Goal: Transaction & Acquisition: Purchase product/service

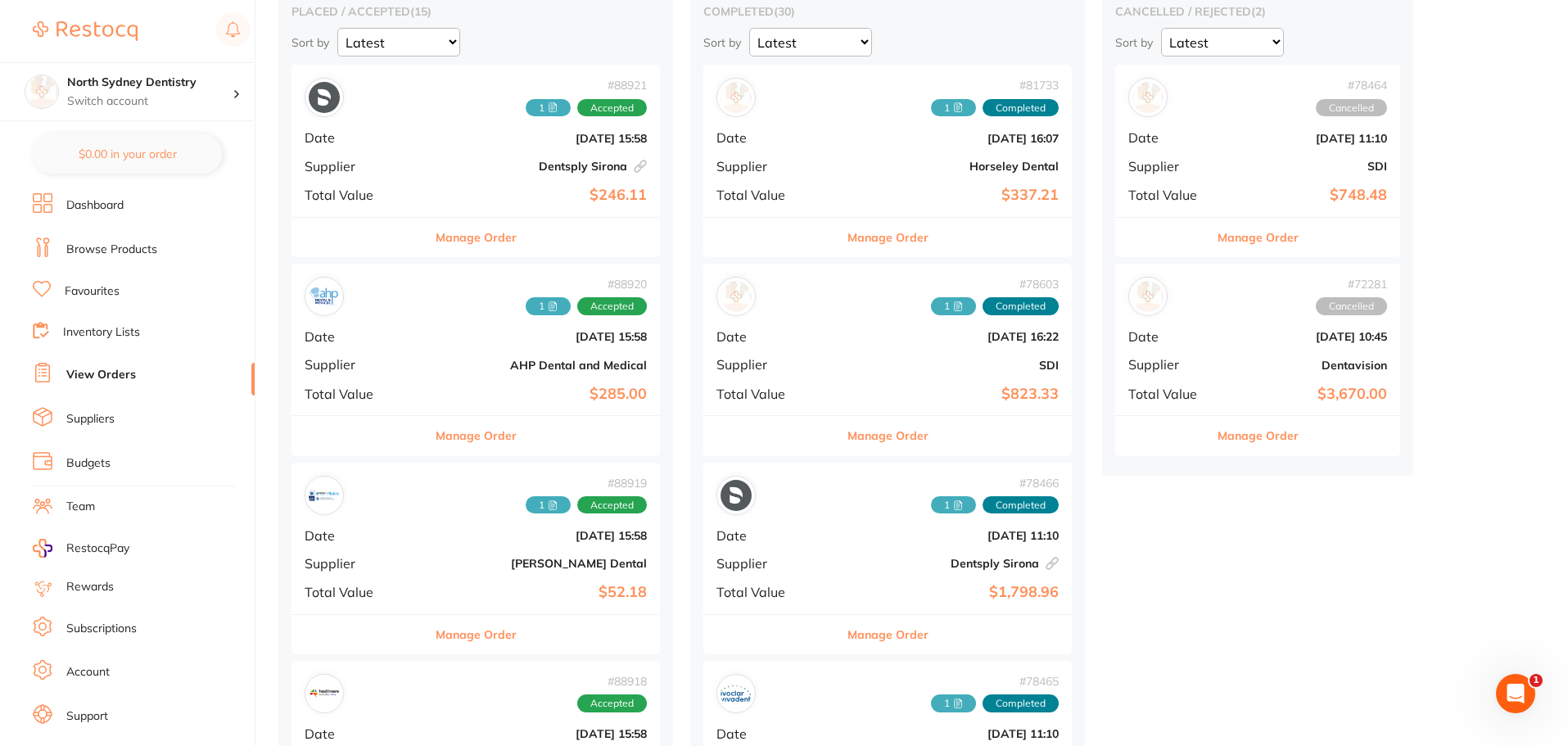
click at [368, 360] on span "Supplier" at bounding box center [360, 364] width 110 height 15
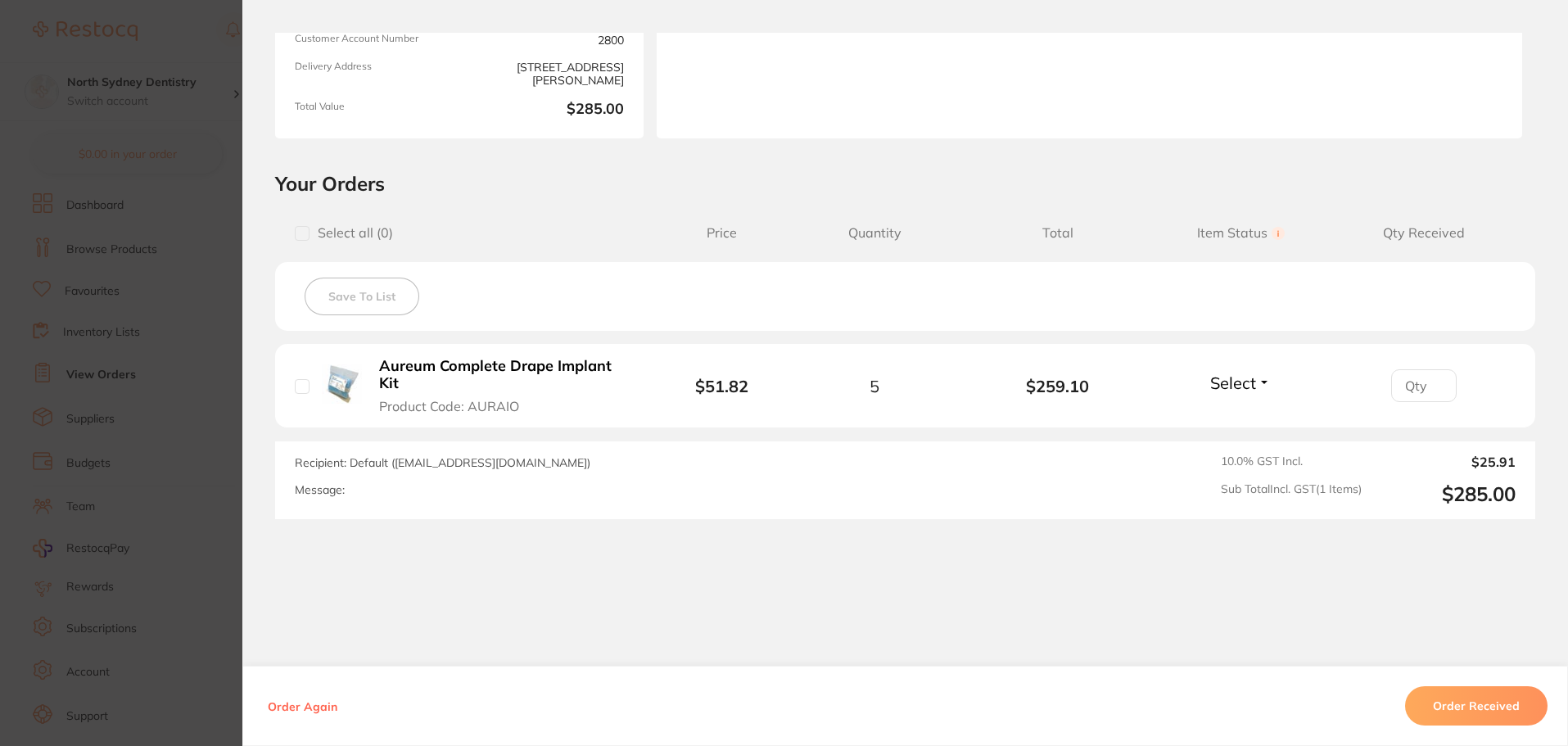
scroll to position [248, 0]
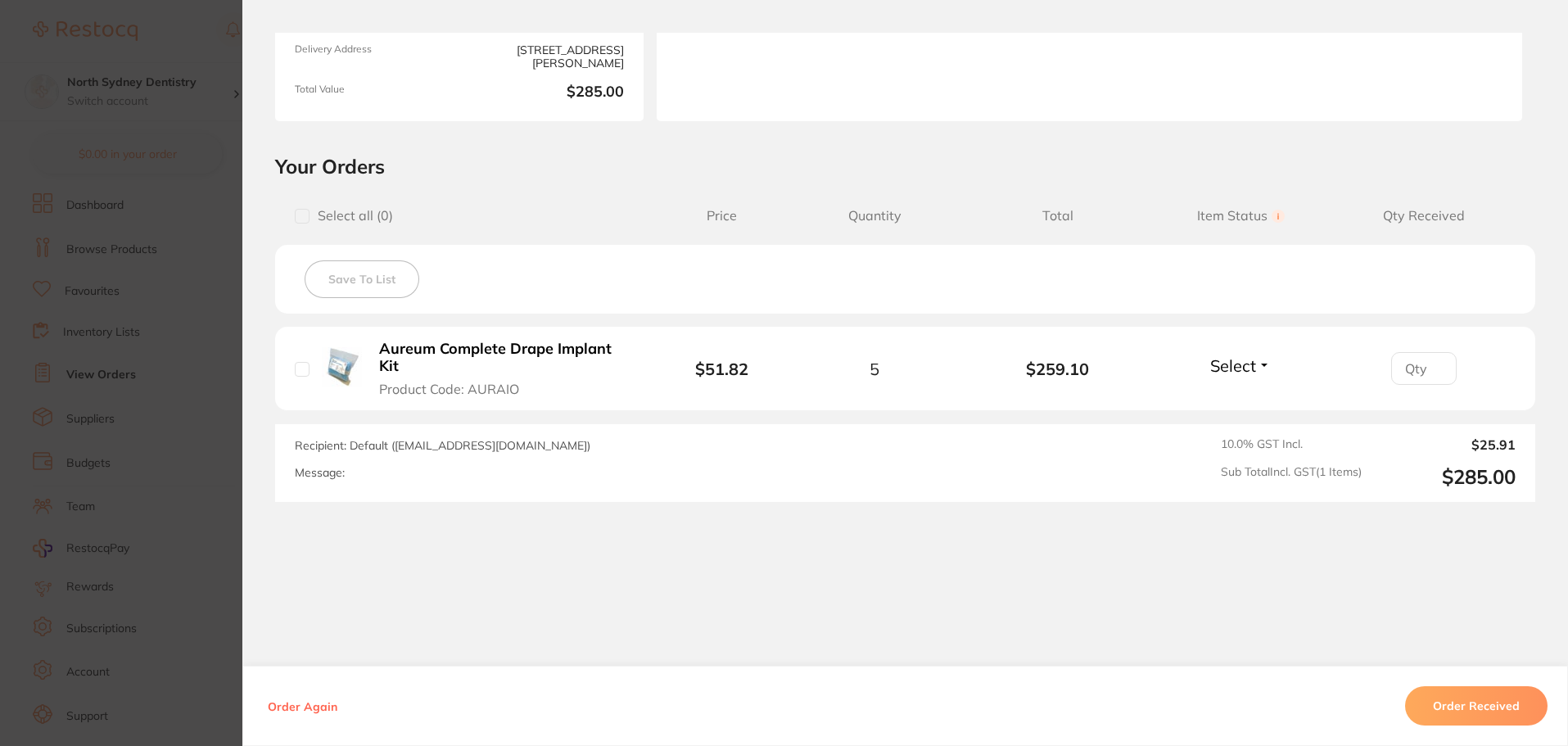
click at [107, 249] on section "Order ID: Restocq- 88920 Order Information Accepted Order Order Date [DATE] 15:…" at bounding box center [784, 373] width 1568 height 746
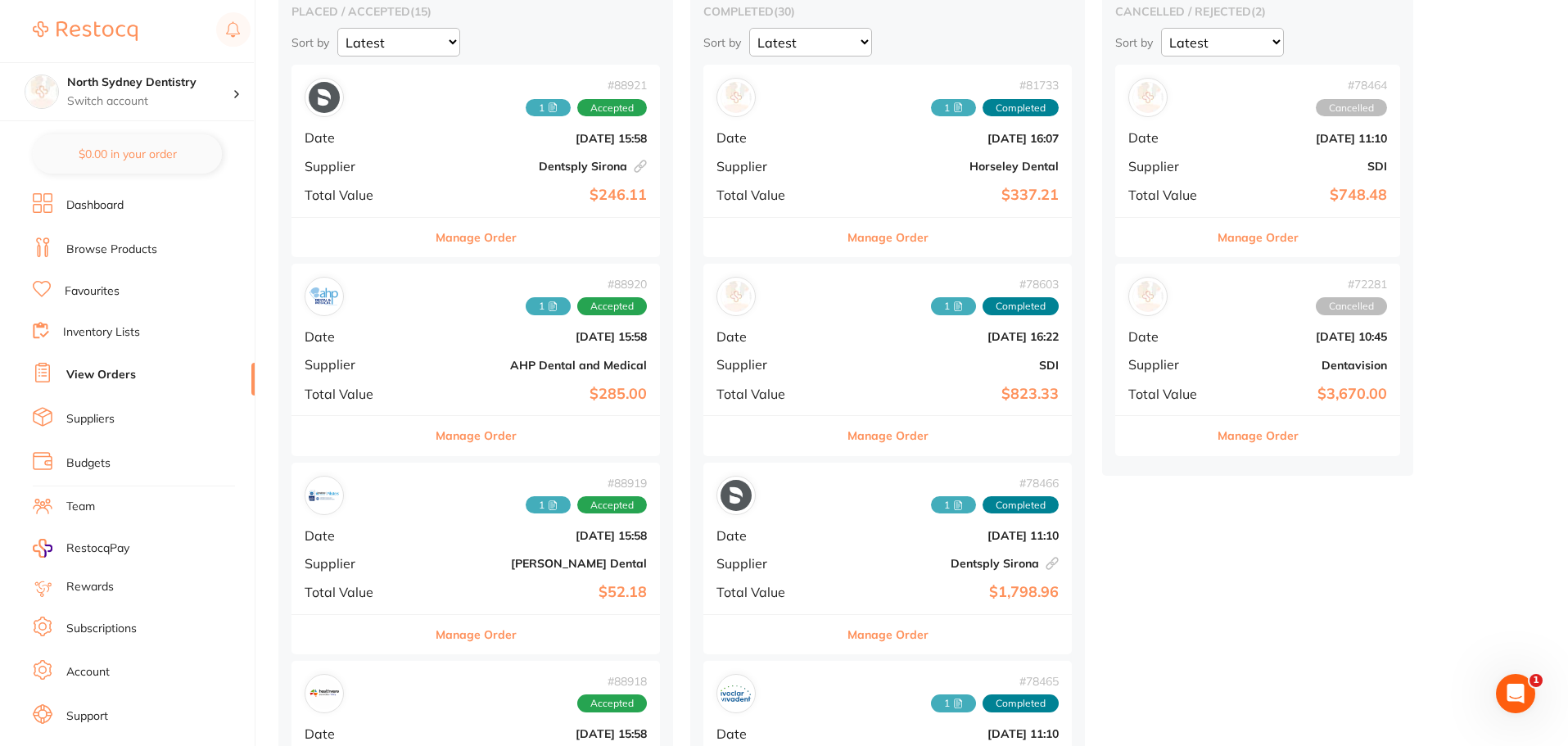
click at [441, 173] on div "# 88921 1 Accepted Date [DATE] 15:58 Supplier Dentsply [GEOGRAPHIC_DATA] This o…" at bounding box center [475, 140] width 369 height 152
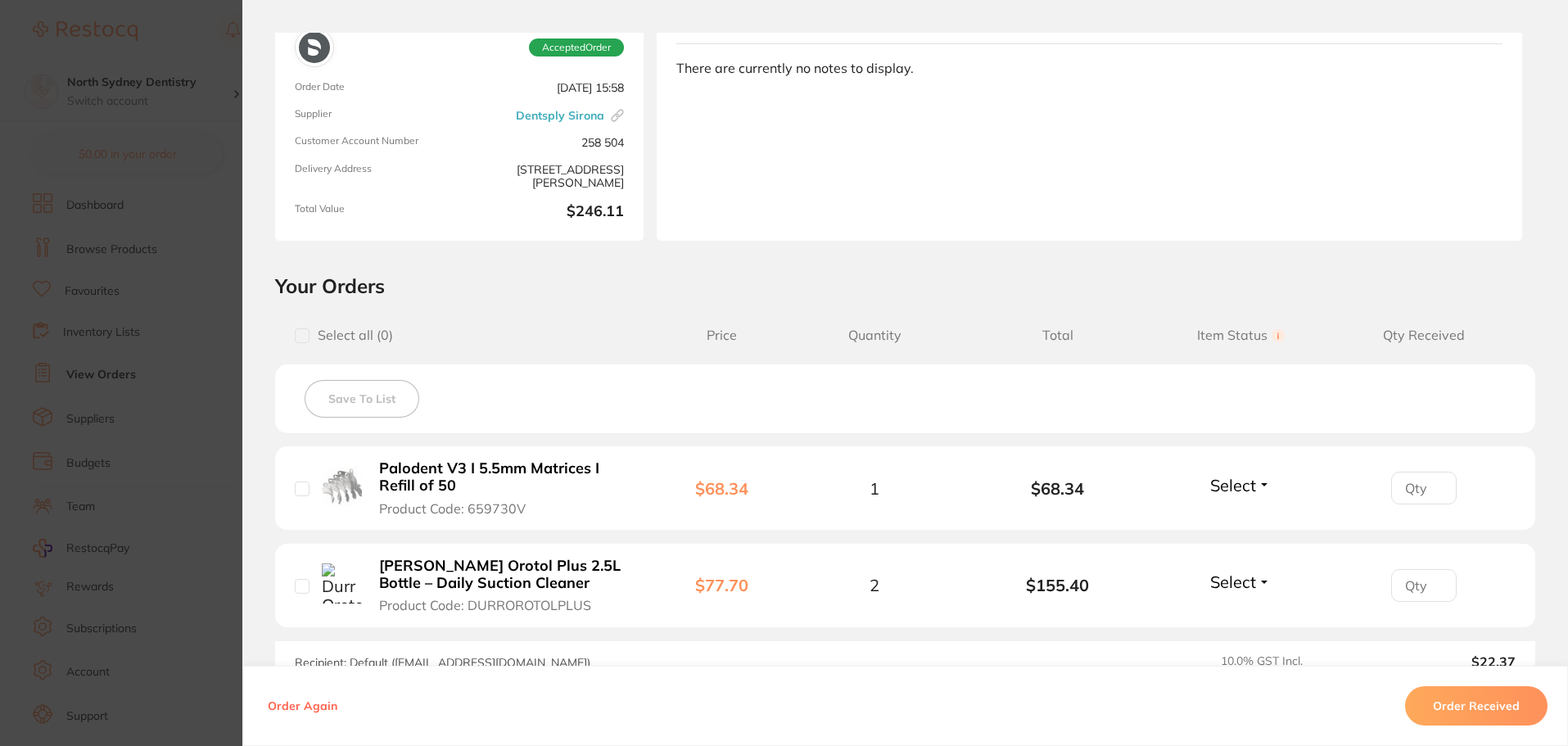
scroll to position [328, 0]
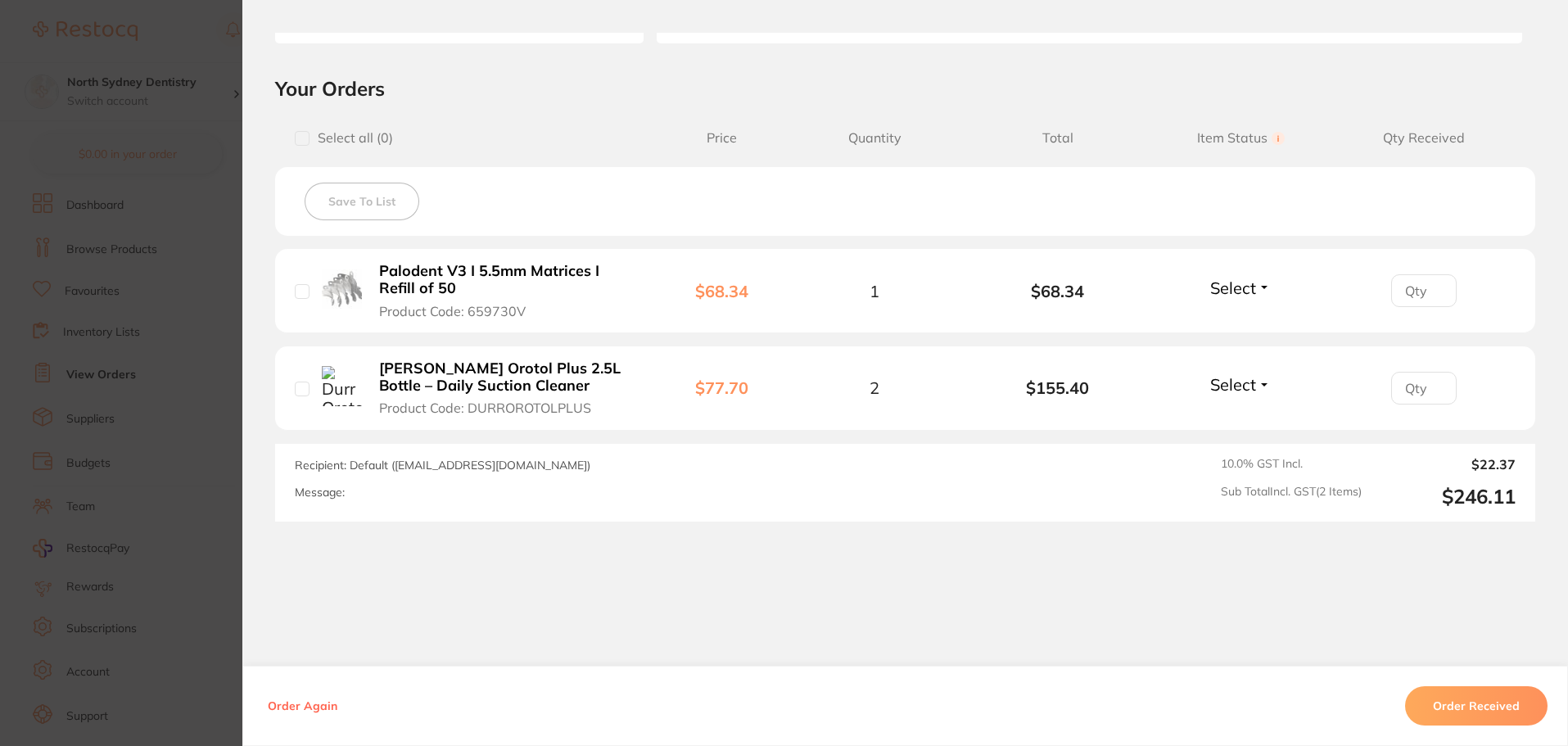
click at [76, 217] on section "Order ID: Restocq- 88921 Linked Order Order Information Accepted Order Order Da…" at bounding box center [784, 373] width 1568 height 746
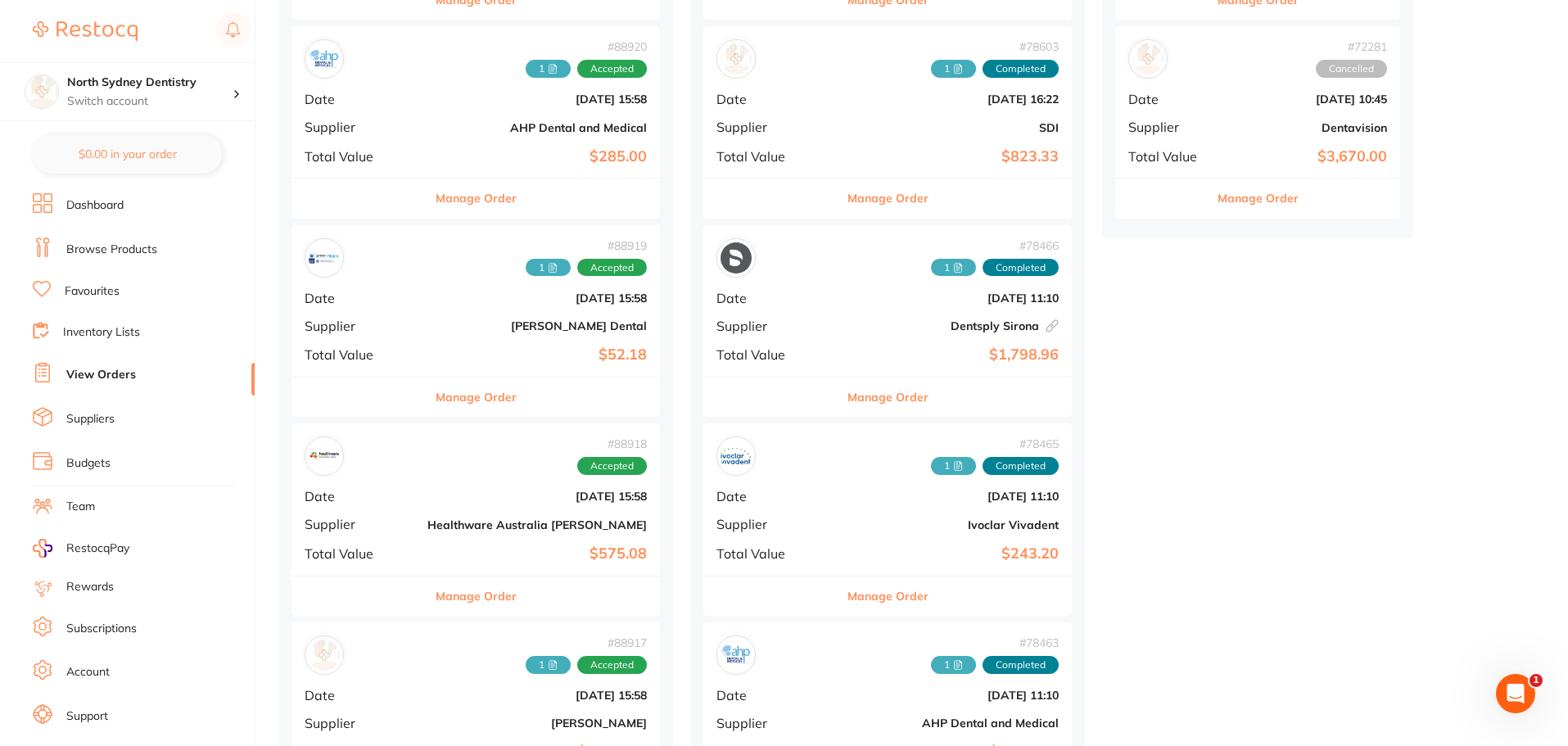
scroll to position [409, 0]
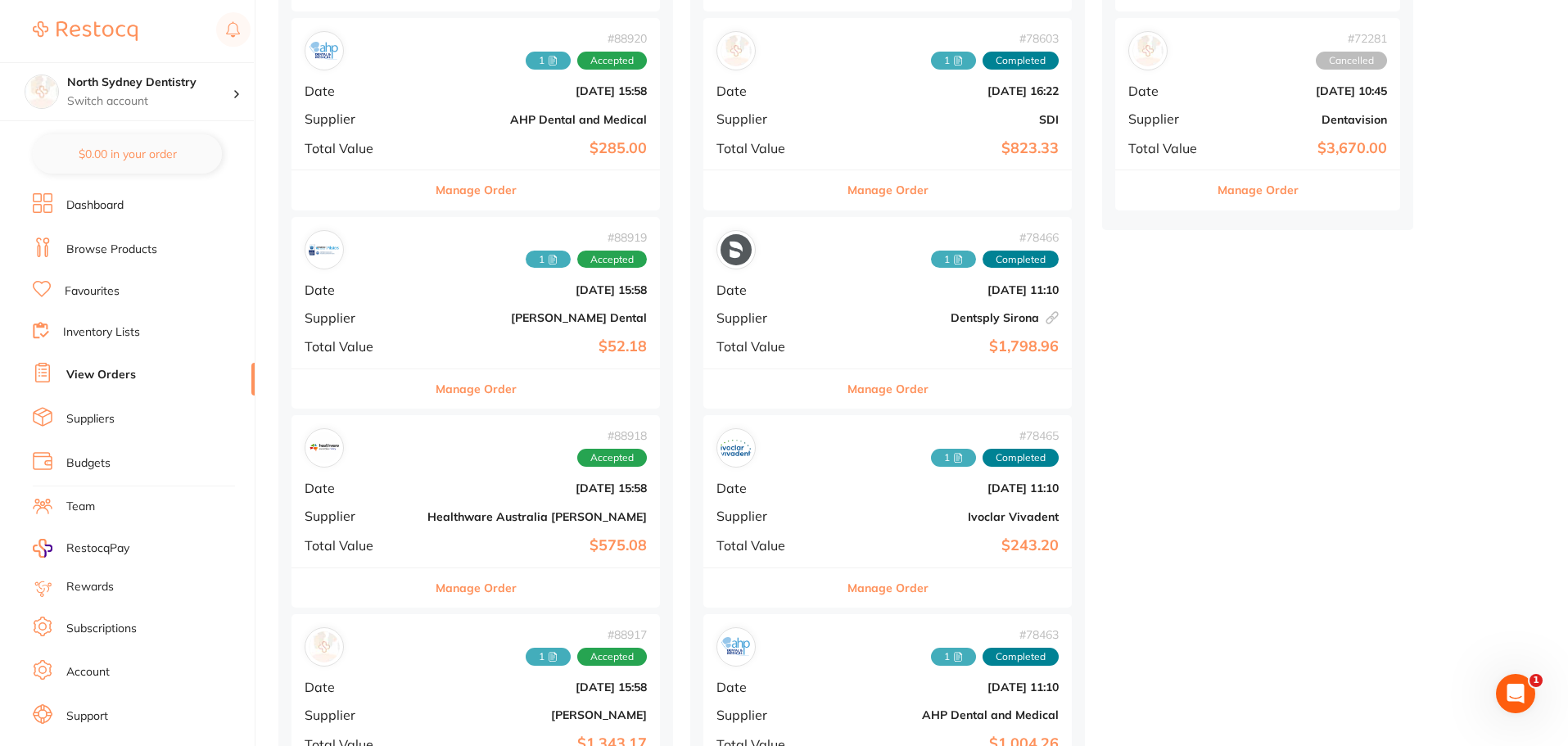
click at [409, 220] on div "# 88919 1 Accepted Date [DATE] 15:58 Supplier [PERSON_NAME] Dental Total Value …" at bounding box center [475, 292] width 369 height 152
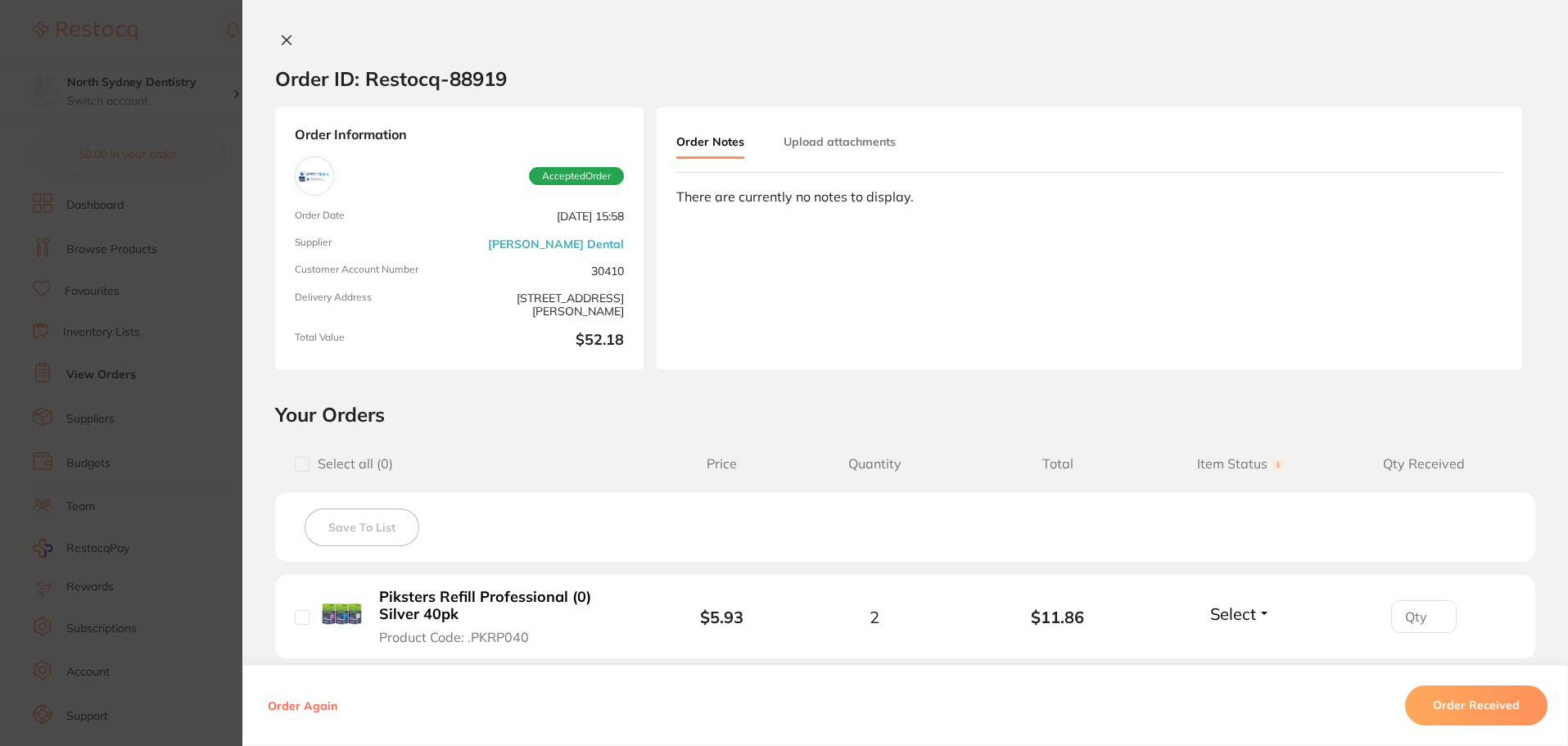
click at [173, 283] on section "Order ID: Restocq- 88919 Order Information Accepted Order Order Date [DATE] 15:…" at bounding box center [784, 373] width 1568 height 746
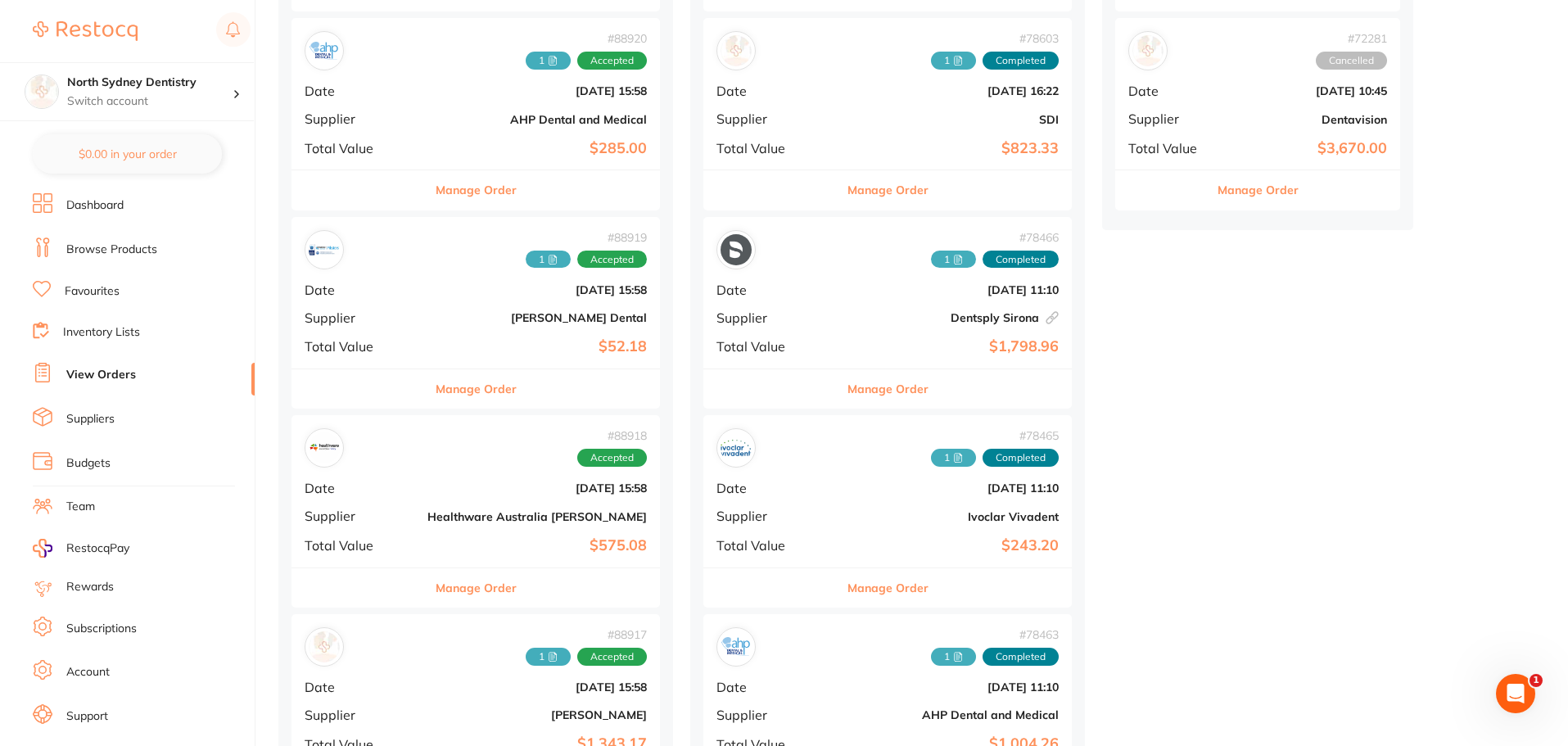
click at [461, 296] on b "[DATE] 15:58" at bounding box center [537, 290] width 219 height 13
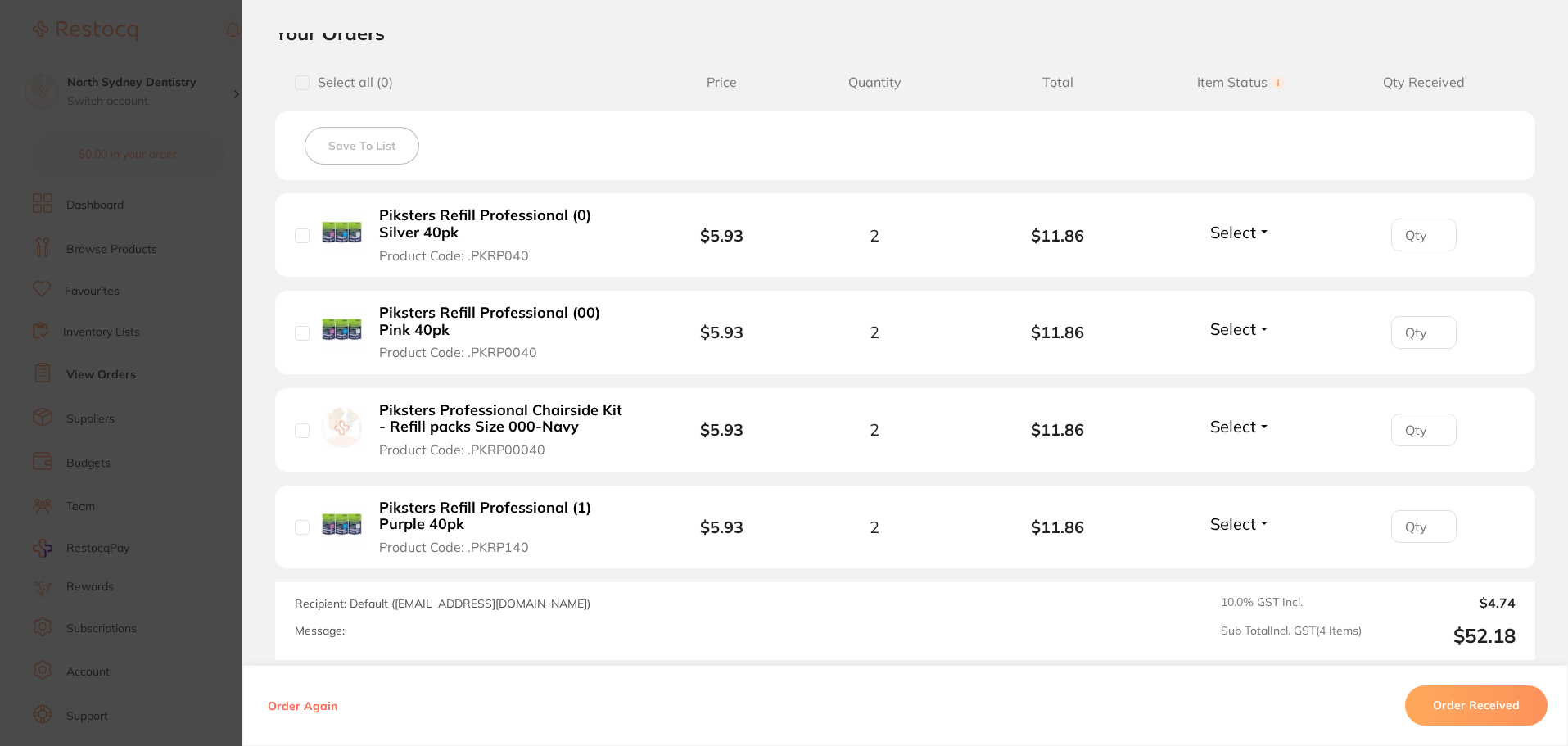
scroll to position [409, 0]
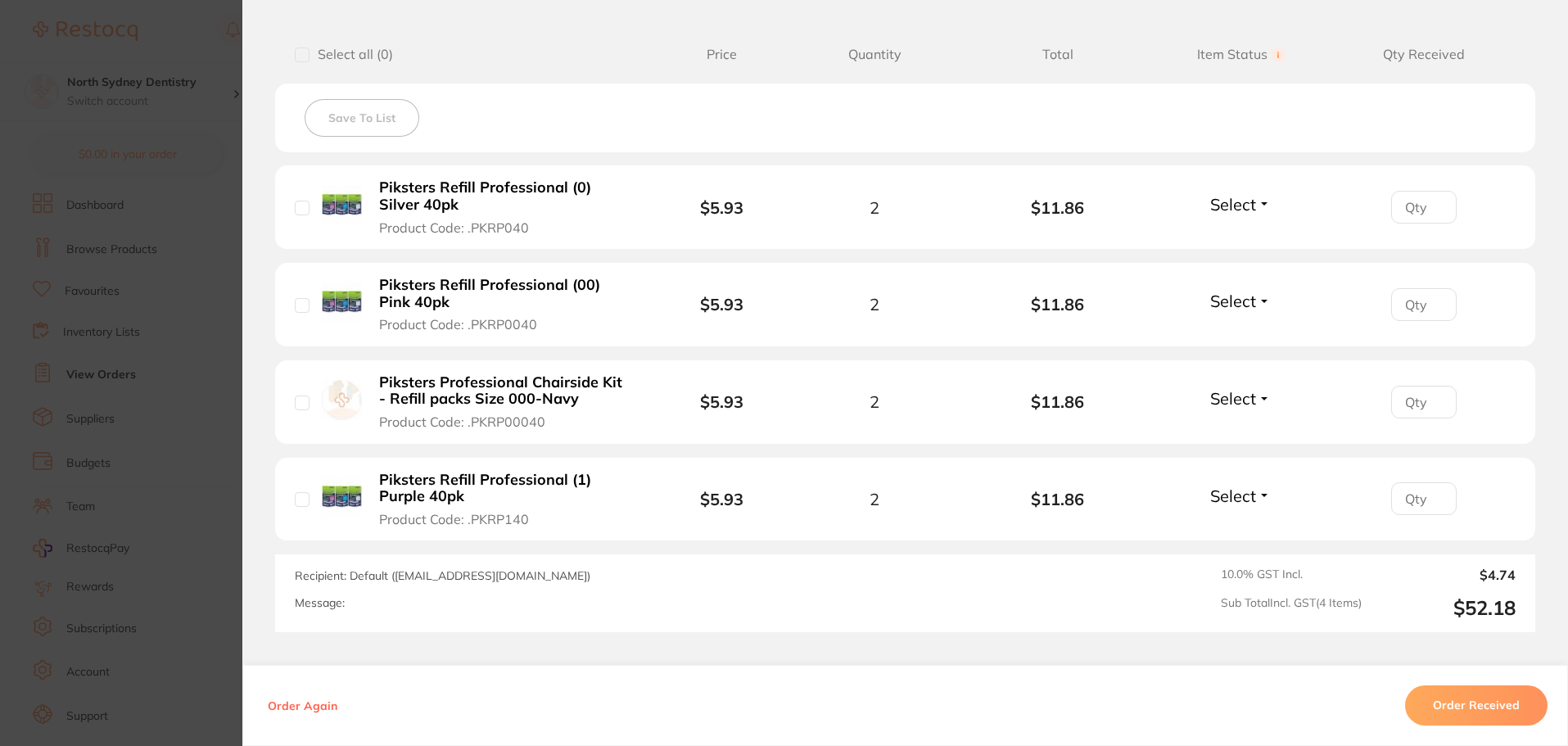
click at [174, 247] on section "Order ID: Restocq- 88919 Order Information Accepted Order Order Date [DATE] 15:…" at bounding box center [784, 373] width 1568 height 746
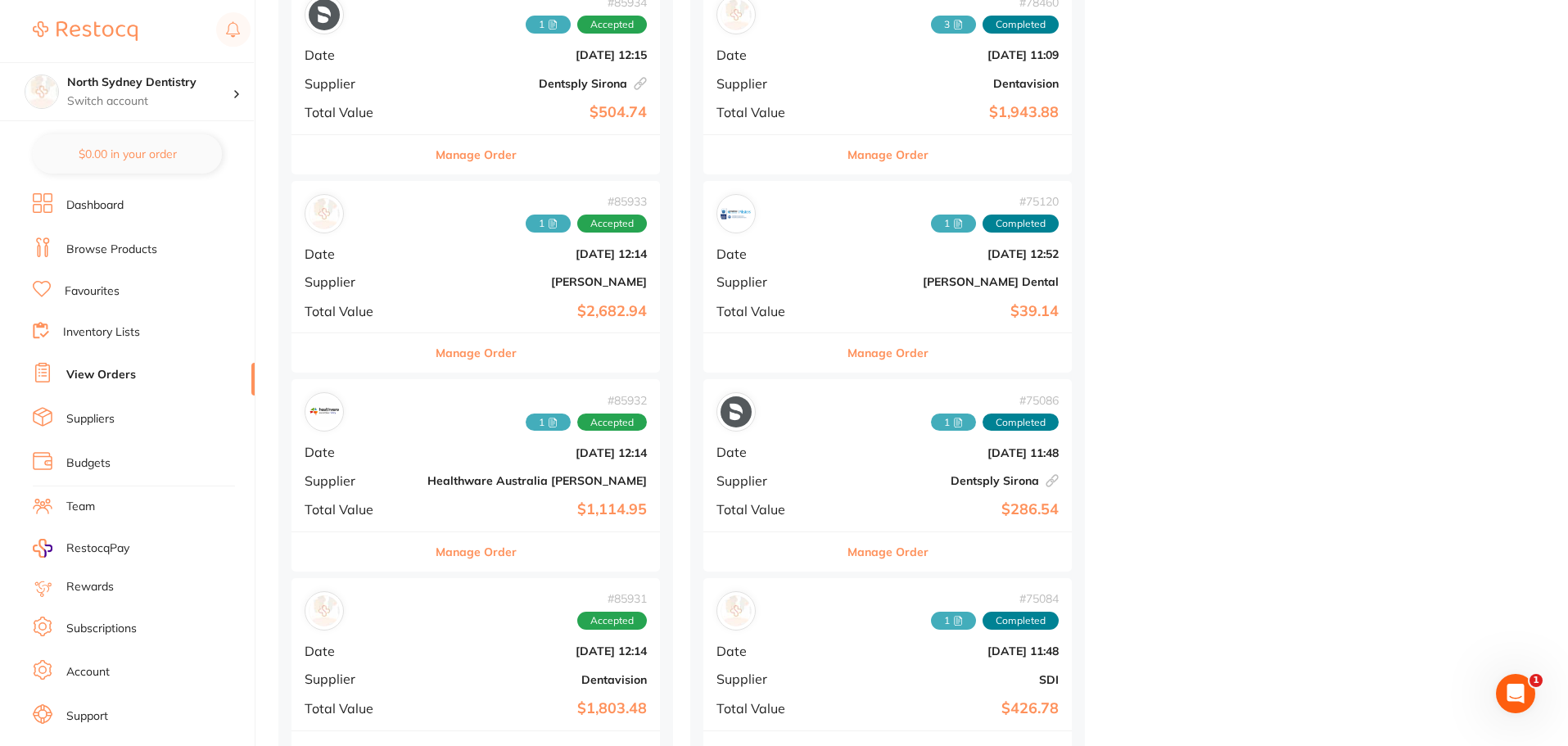
scroll to position [1638, 0]
click at [414, 460] on div "# 85932 1 Accepted Date [DATE] 12:14 Supplier Healthware [GEOGRAPHIC_DATA] [PER…" at bounding box center [475, 454] width 369 height 152
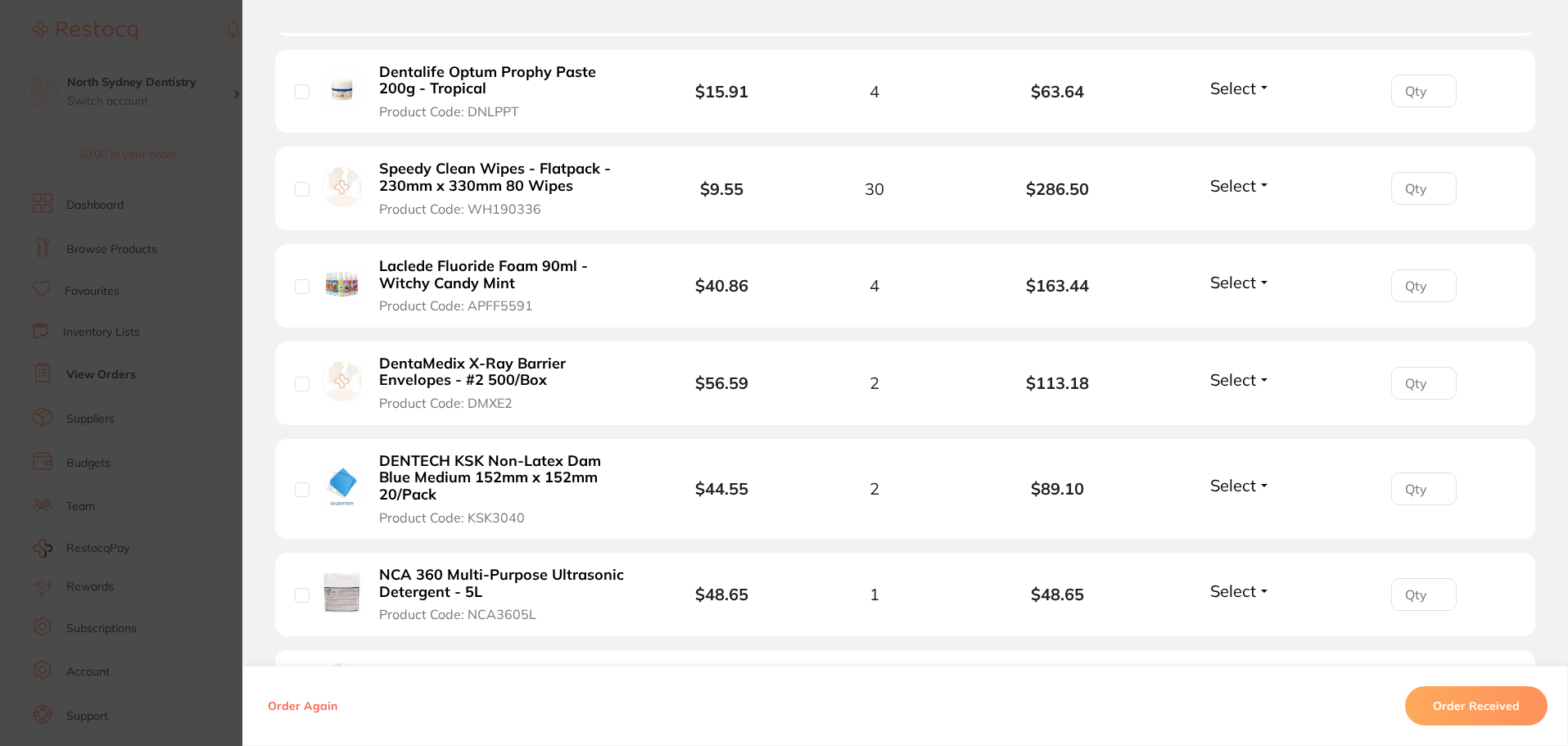
scroll to position [819, 0]
click at [160, 315] on section "Order ID: Restocq- 85932 Order Information Accepted Order Order Date [DATE] 12:…" at bounding box center [784, 373] width 1568 height 746
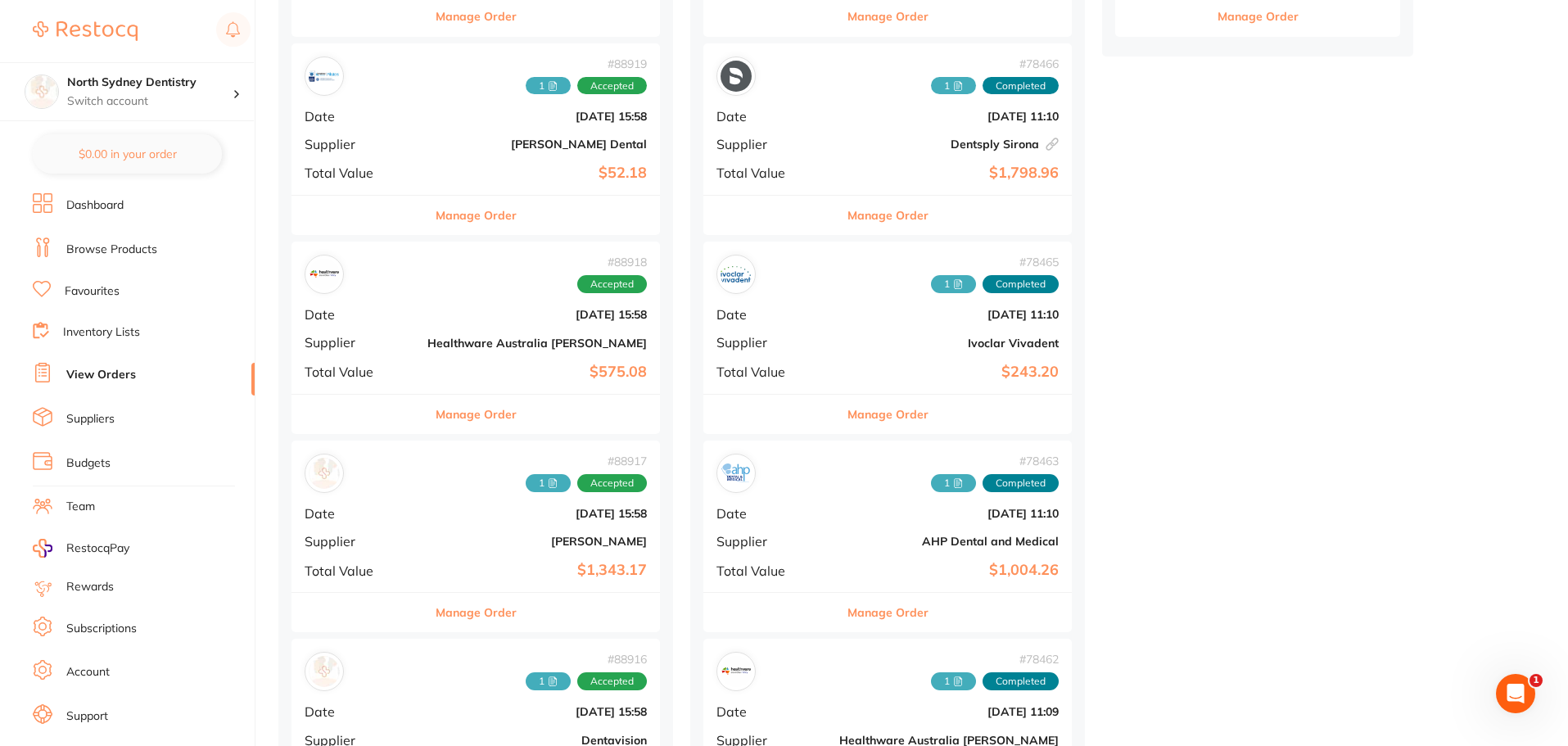
scroll to position [573, 0]
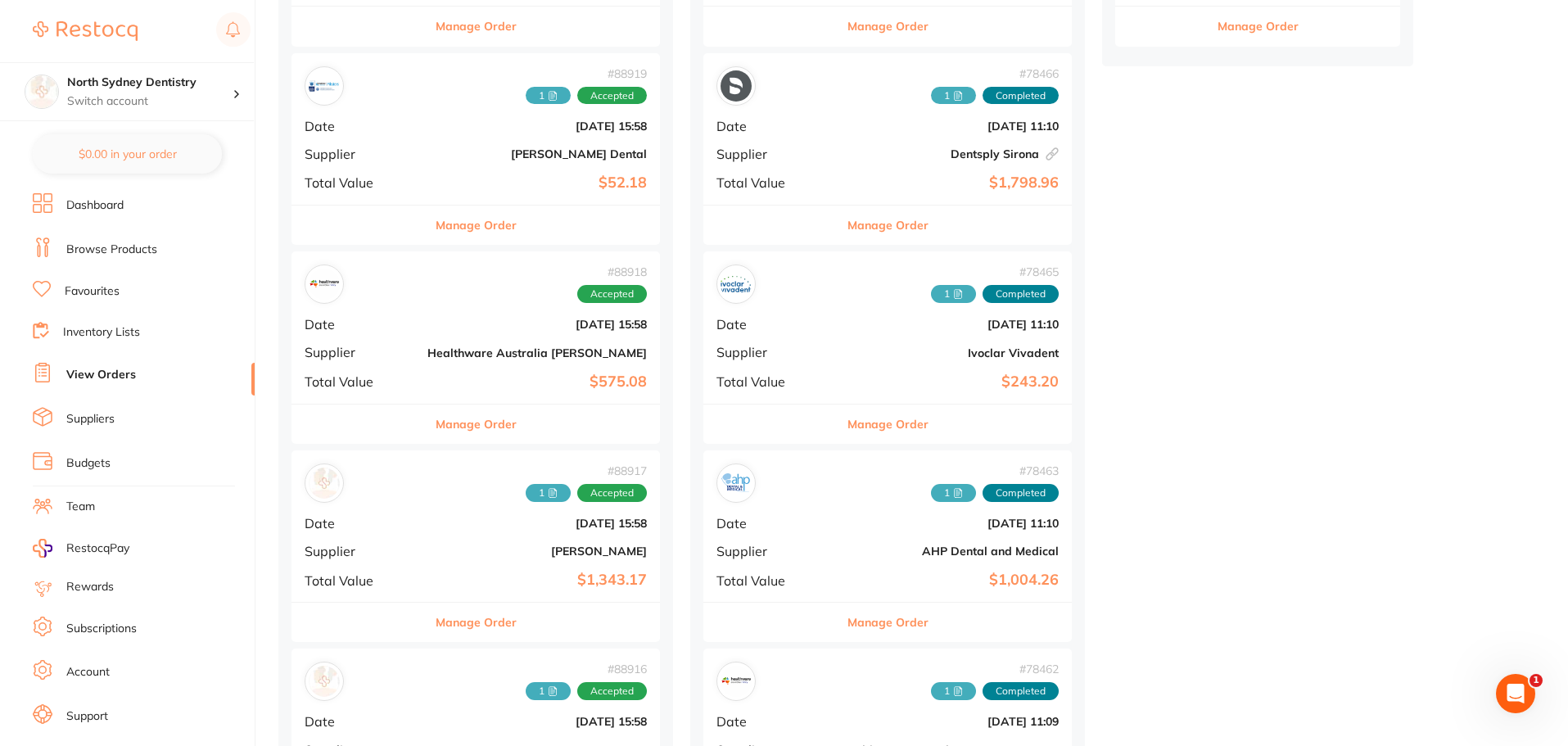
click at [425, 285] on div "# 88918 Accepted" at bounding box center [475, 284] width 342 height 39
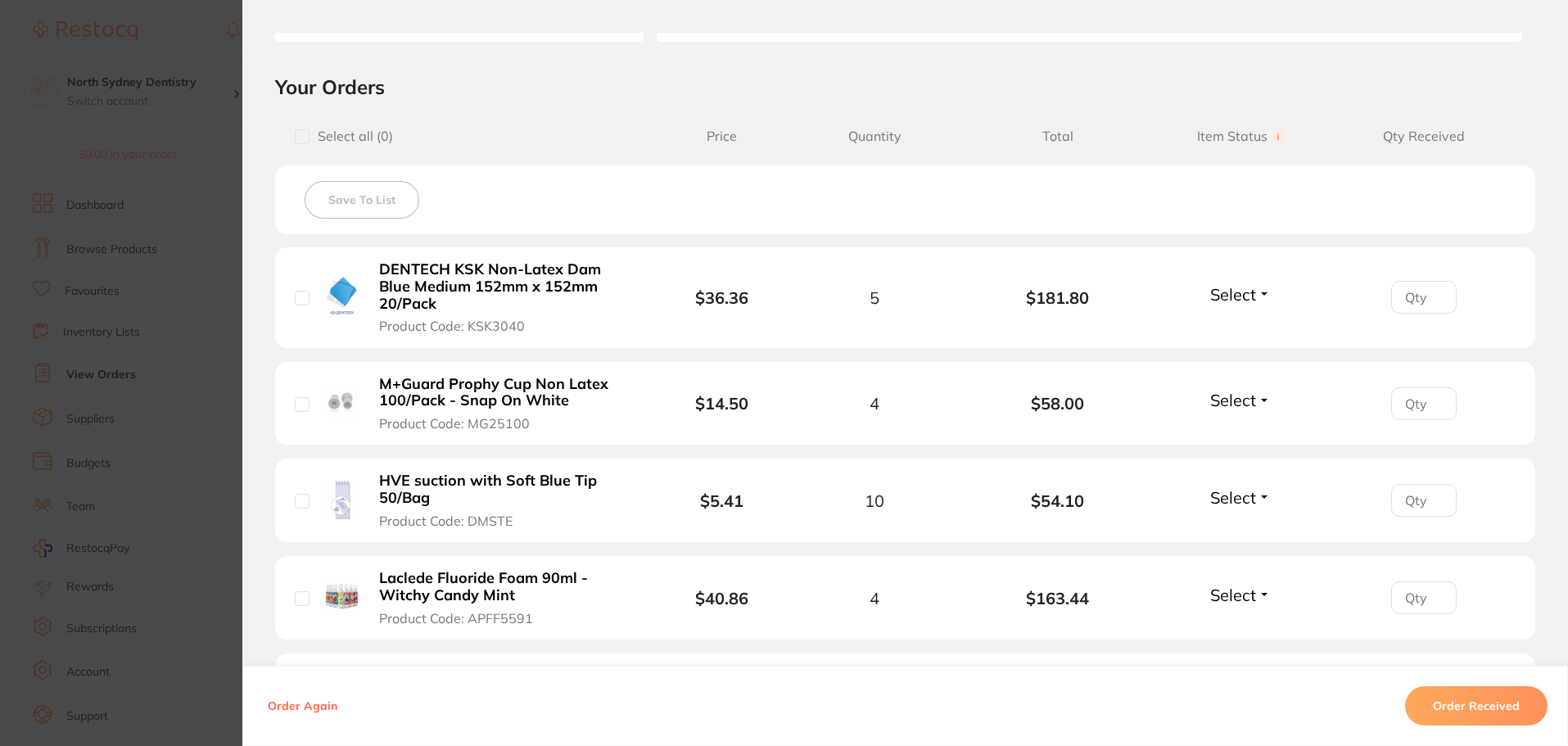
click at [554, 407] on b "M+Guard Prophy Cup Non Latex 100/Pack - Snap On White" at bounding box center [505, 393] width 253 height 34
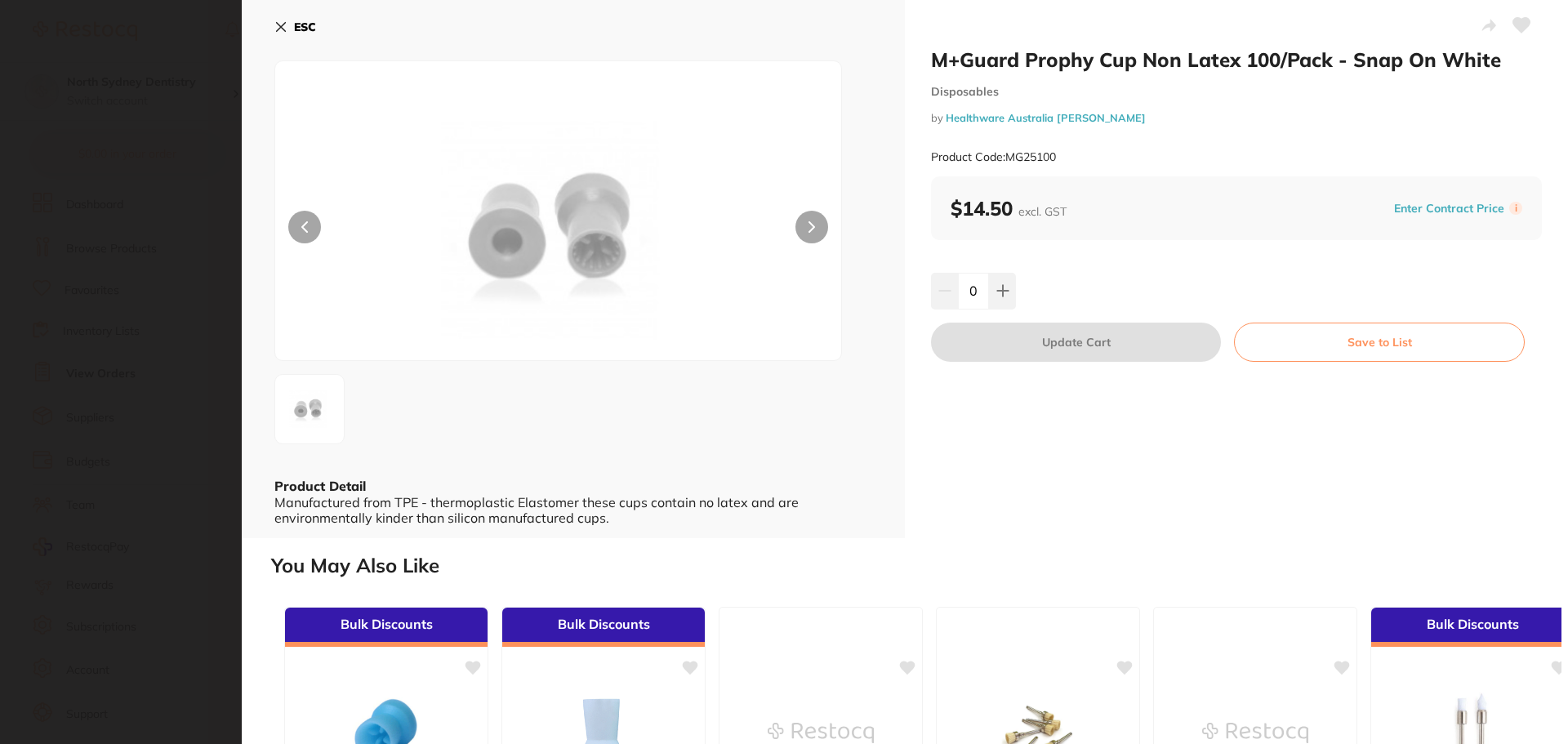
click at [812, 223] on icon at bounding box center [811, 227] width 6 height 12
click at [105, 344] on section "M+Guard Prophy Cup Non Latex 100/Pack - Snap On White Disposables by Healthware…" at bounding box center [784, 372] width 1568 height 744
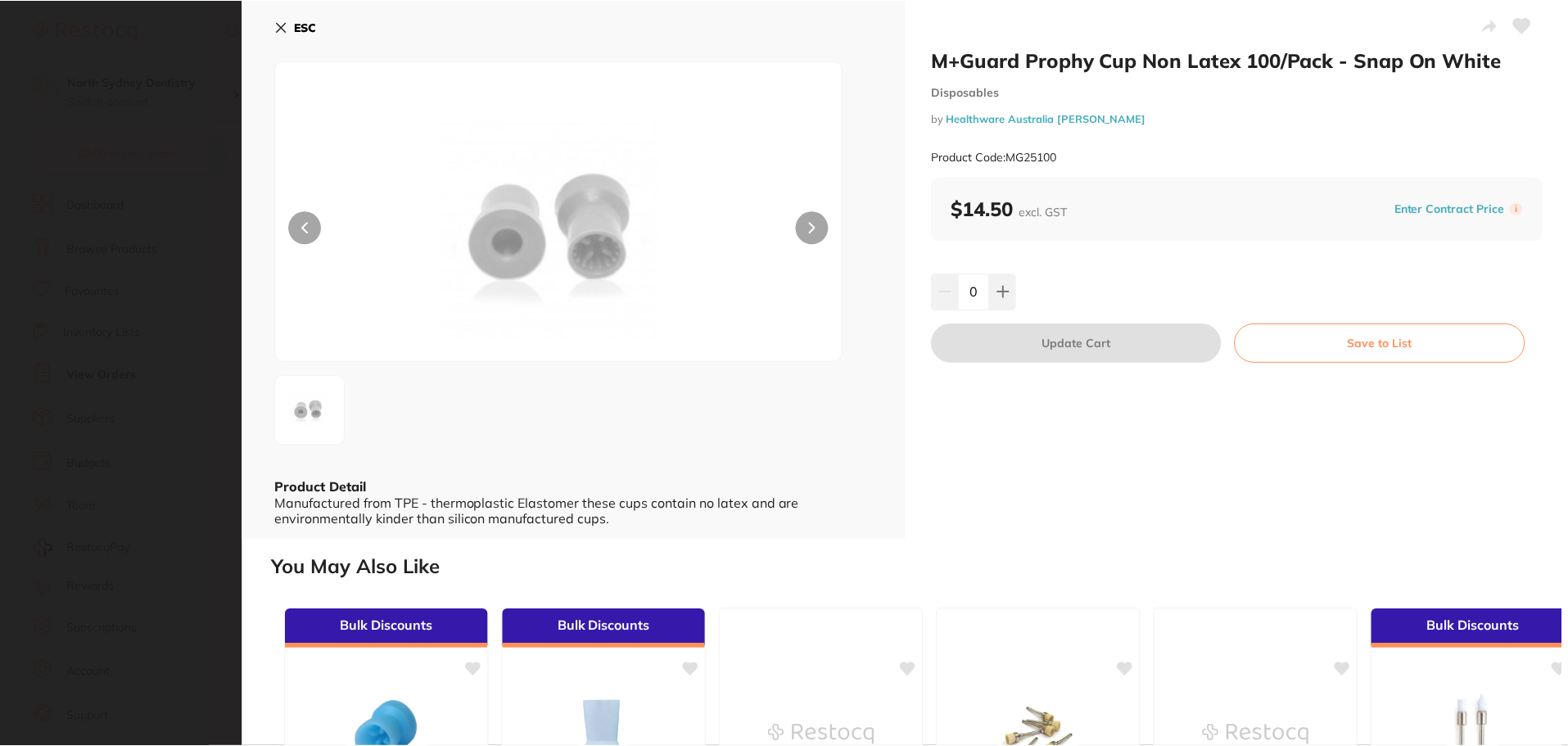
scroll to position [573, 0]
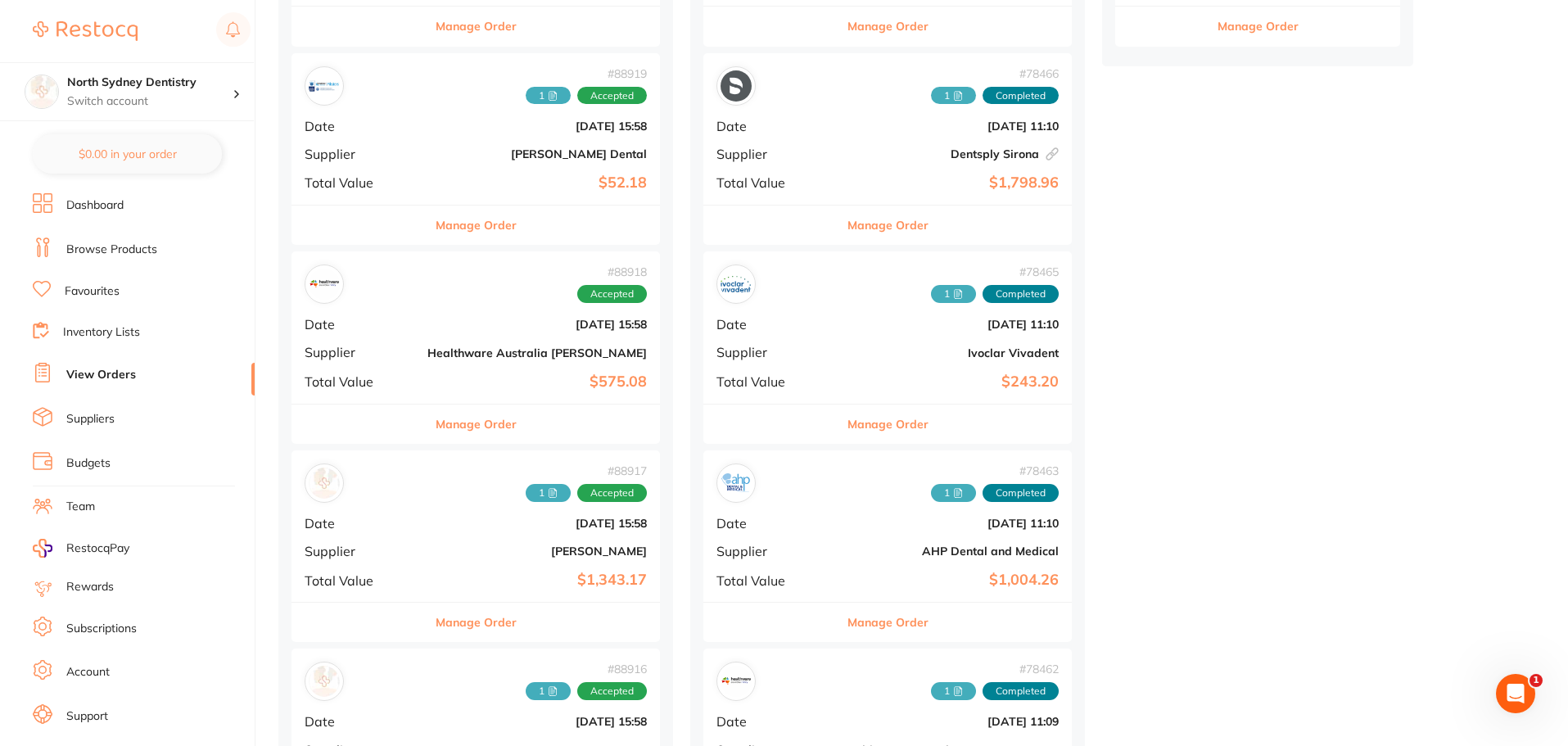
click at [436, 324] on b "[DATE] 15:58" at bounding box center [537, 324] width 219 height 13
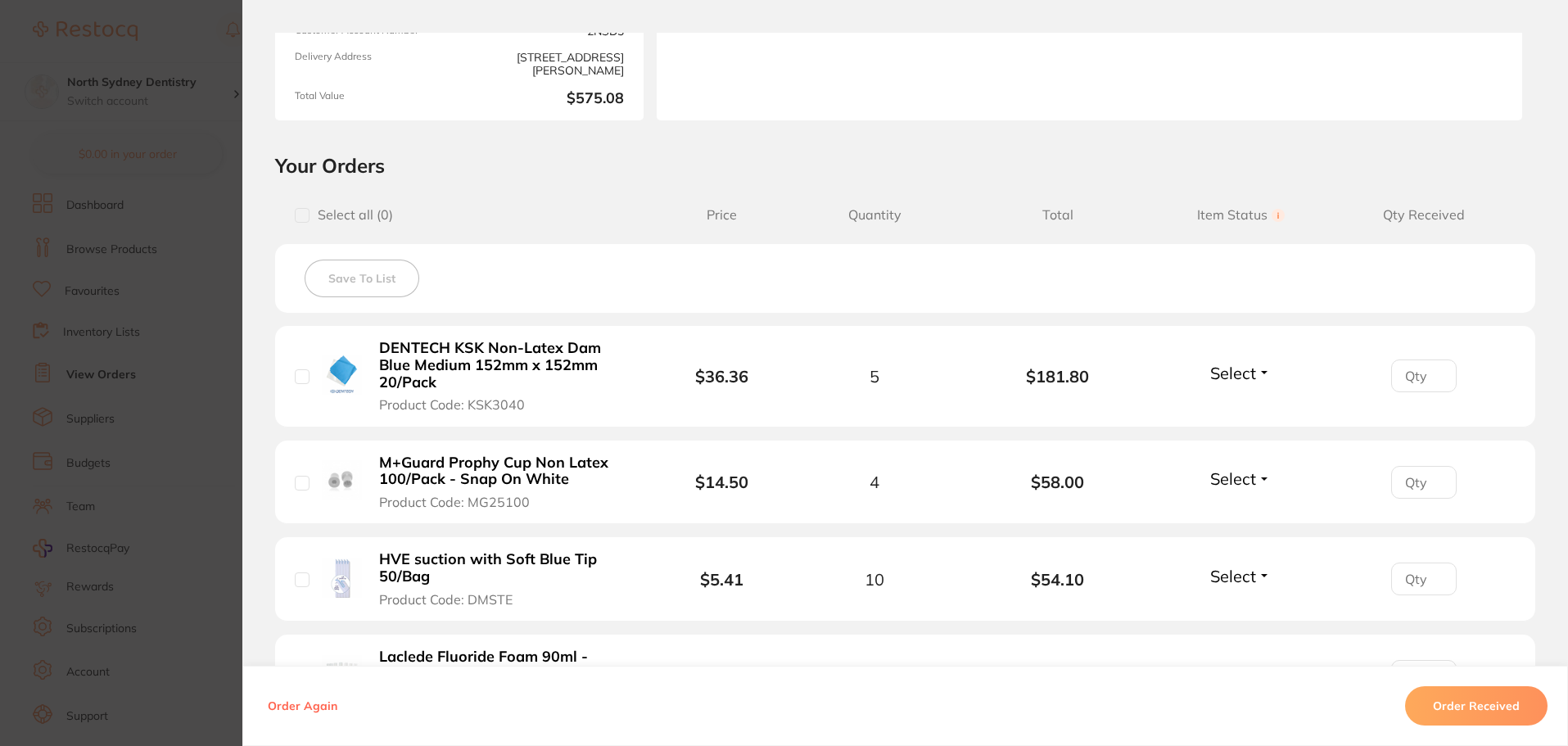
scroll to position [246, 0]
click at [141, 128] on section "Order ID: Restocq- 88918 Order Information Accepted Order Order Date [DATE] 15:…" at bounding box center [784, 373] width 1568 height 746
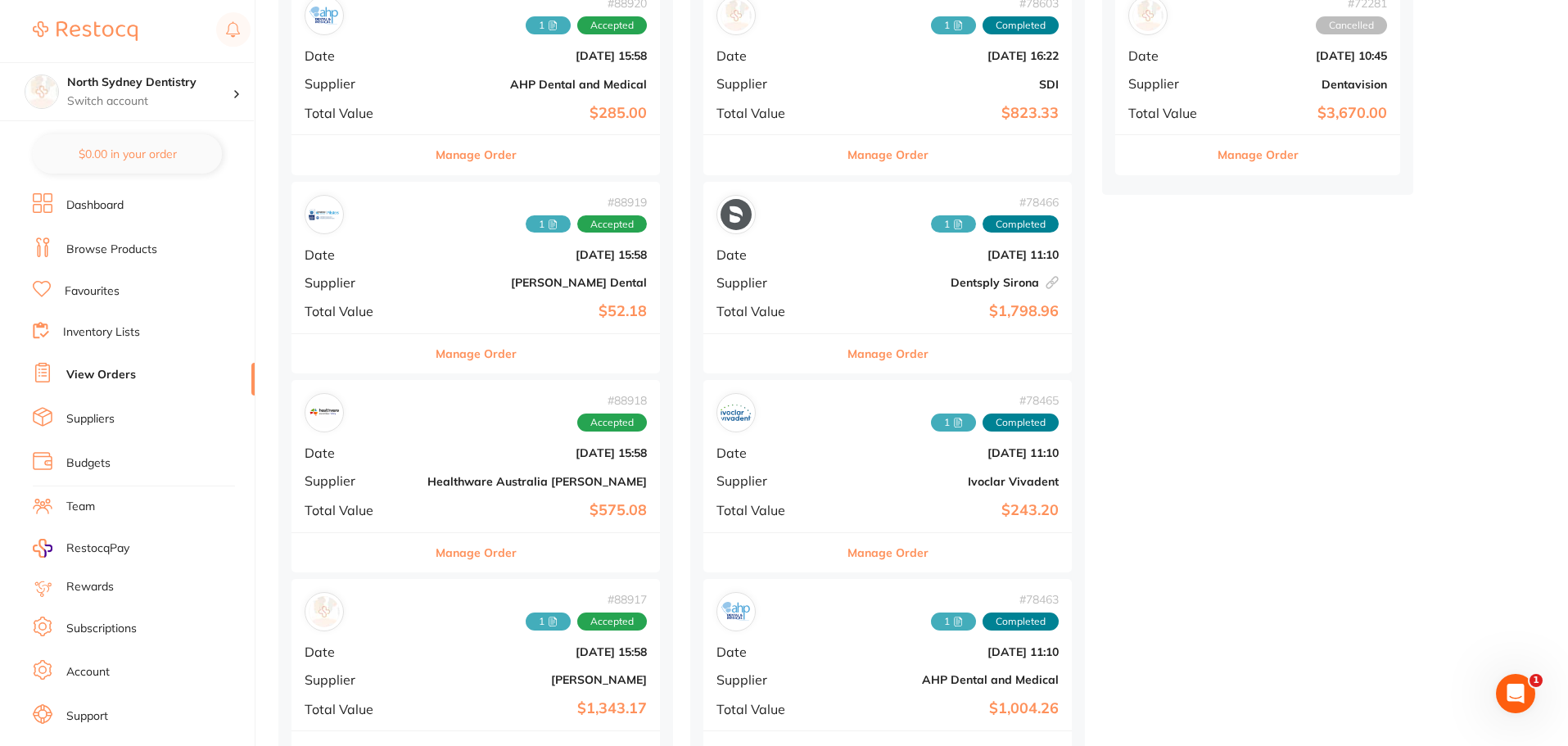
scroll to position [409, 0]
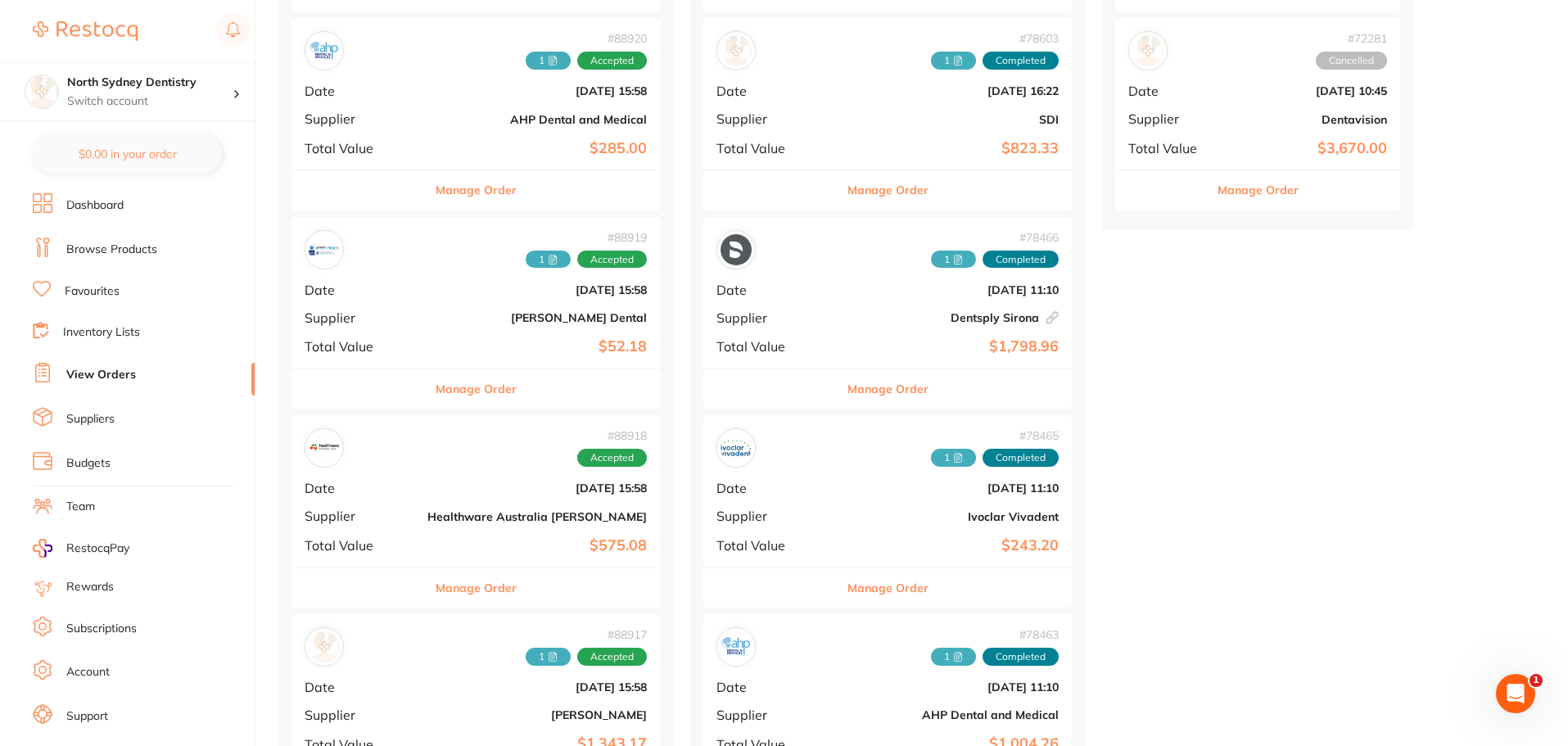
click at [135, 212] on li "Dashboard" at bounding box center [144, 206] width 222 height 25
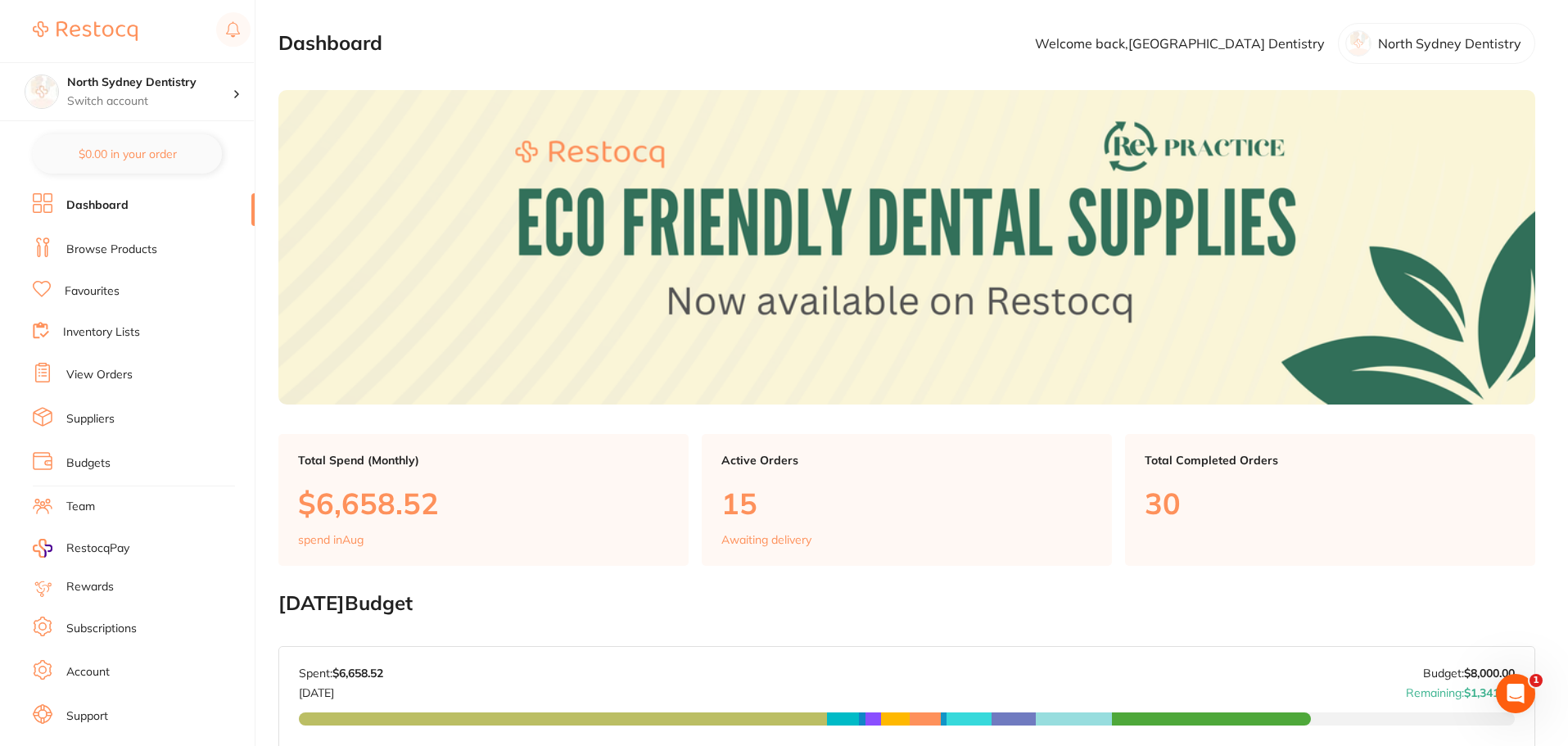
click at [89, 423] on link "Suppliers" at bounding box center [91, 419] width 48 height 16
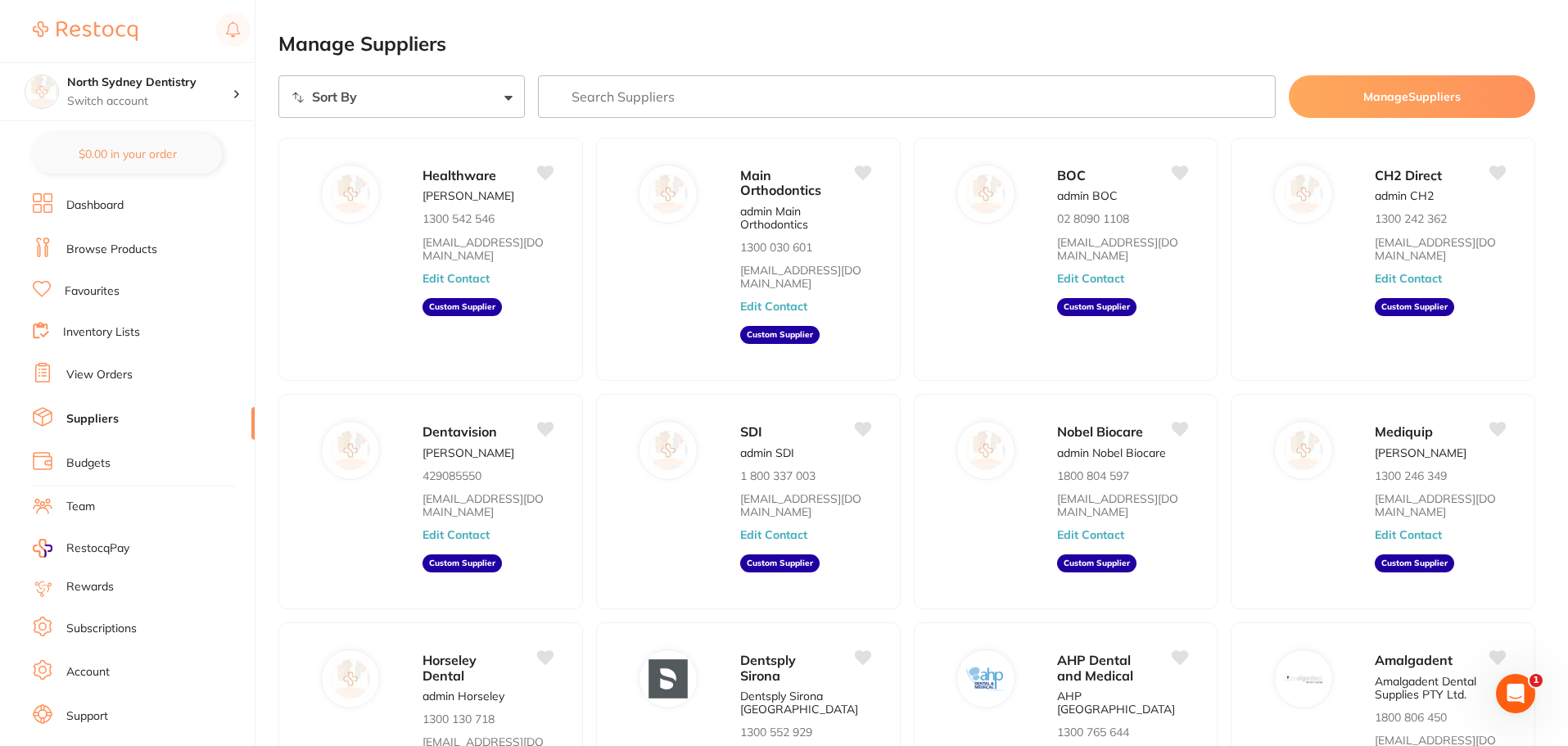
click at [89, 250] on link "Browse Products" at bounding box center [112, 250] width 91 height 16
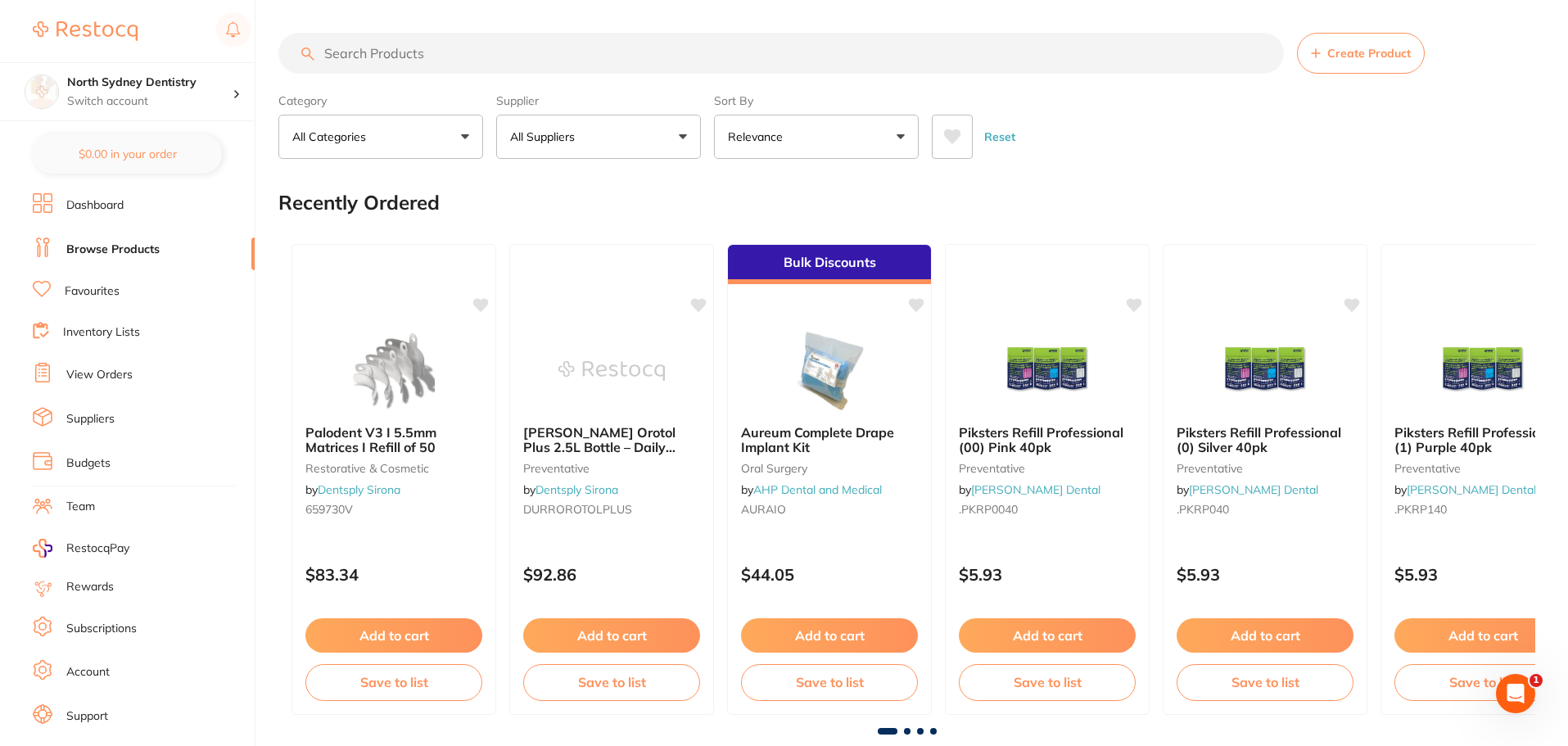
click at [377, 60] on input "search" at bounding box center [781, 53] width 1006 height 41
click at [372, 55] on input "search" at bounding box center [781, 53] width 1006 height 41
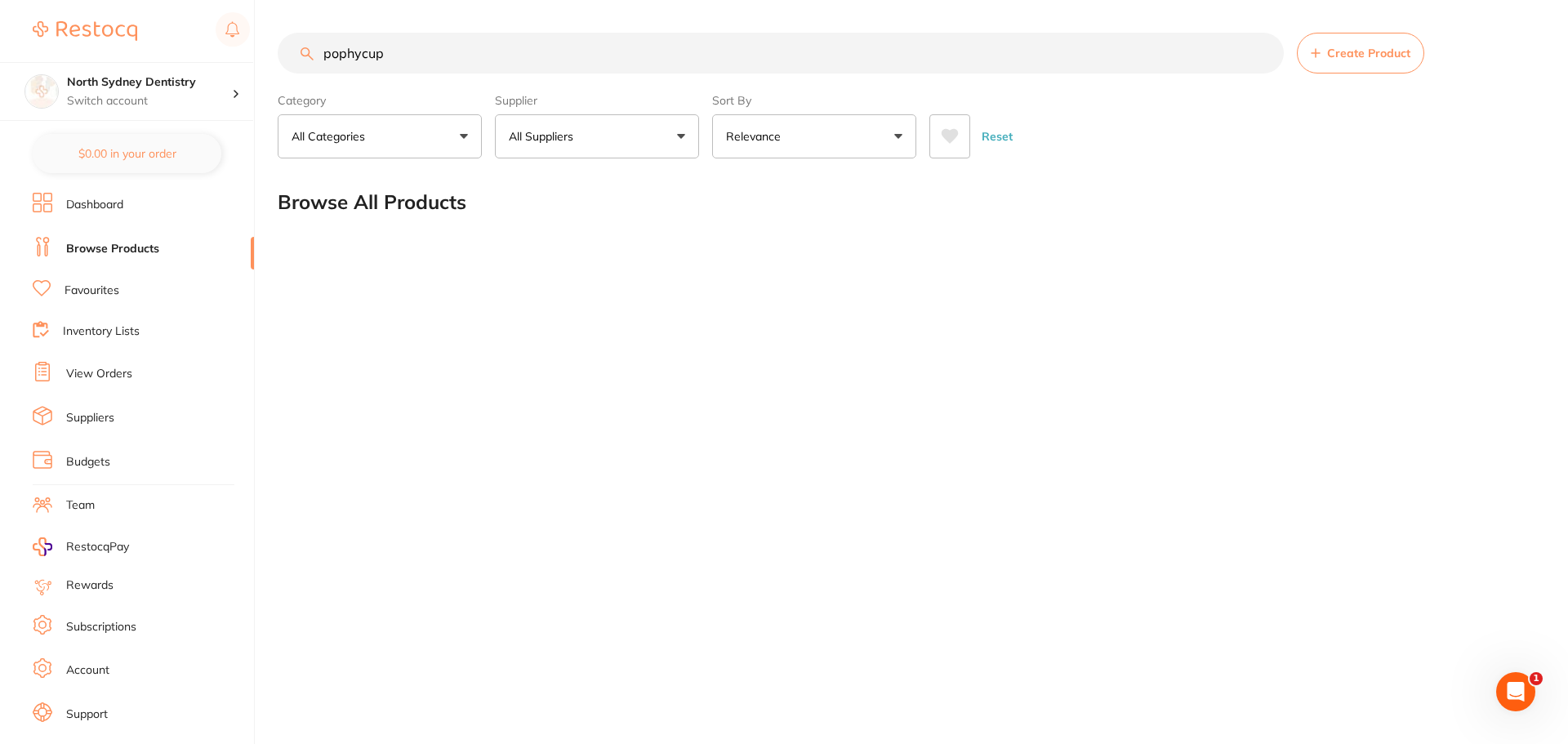
click at [329, 54] on input "pophycup" at bounding box center [780, 53] width 1006 height 41
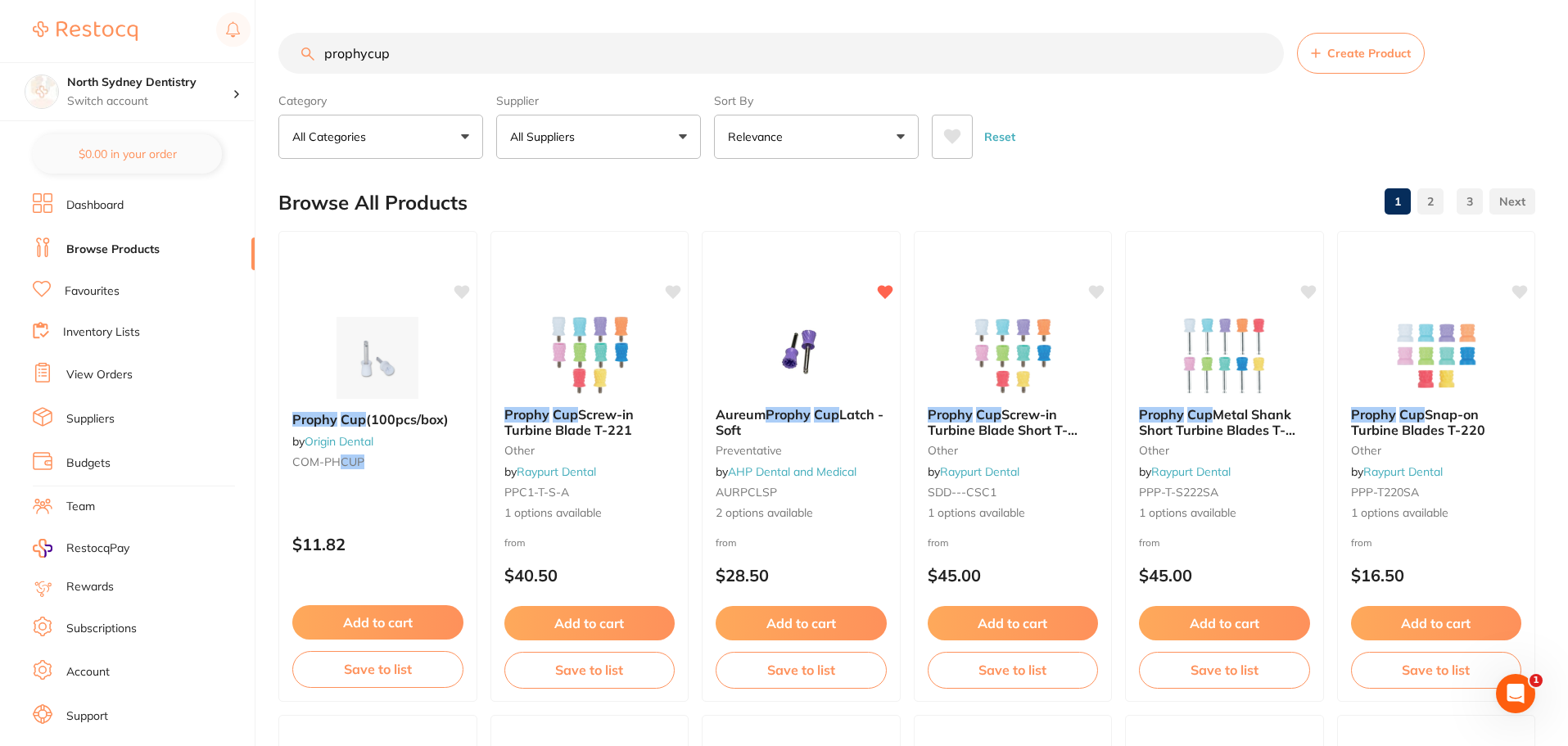
type input "prophycup"
click at [572, 133] on p "All Suppliers" at bounding box center [545, 137] width 71 height 16
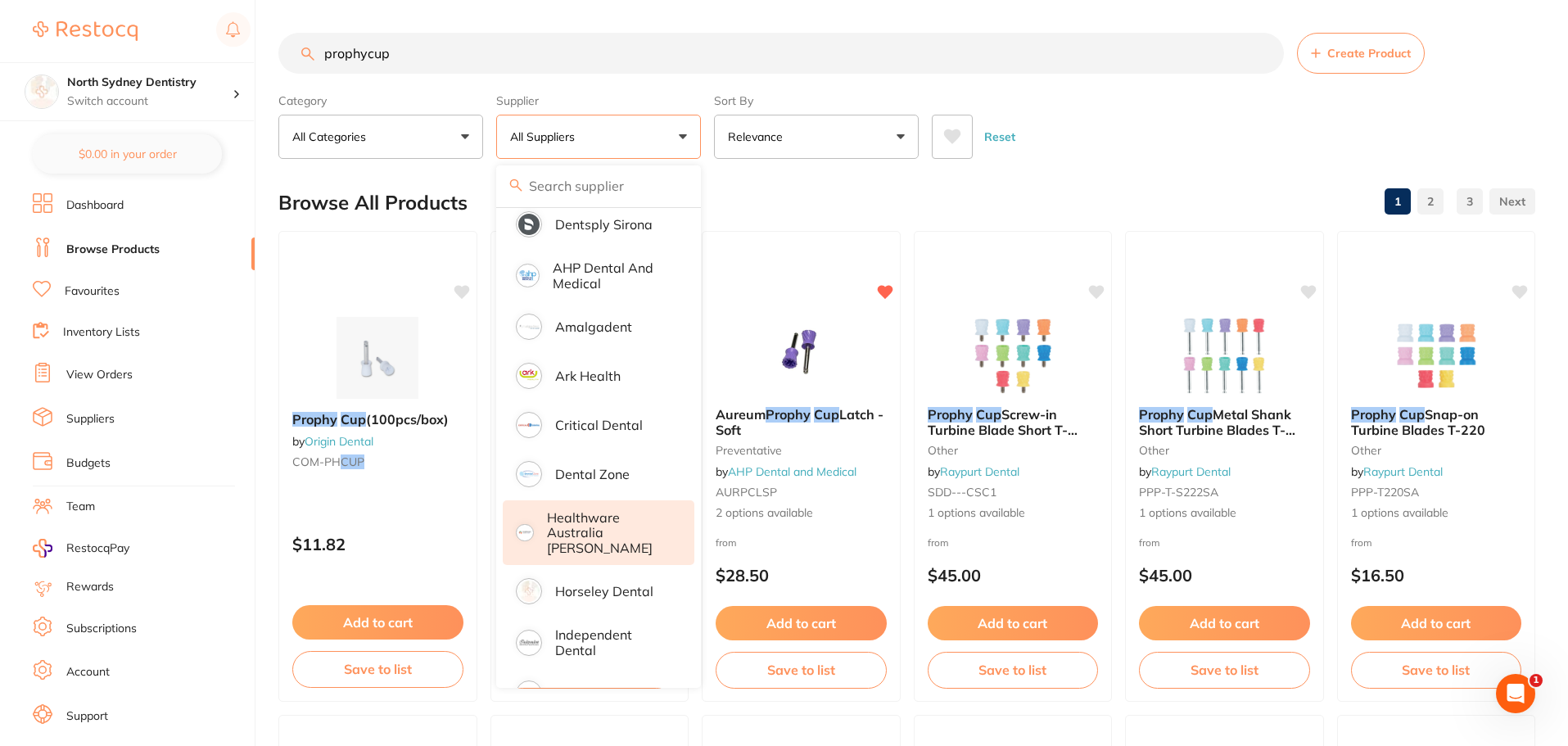
scroll to position [82, 0]
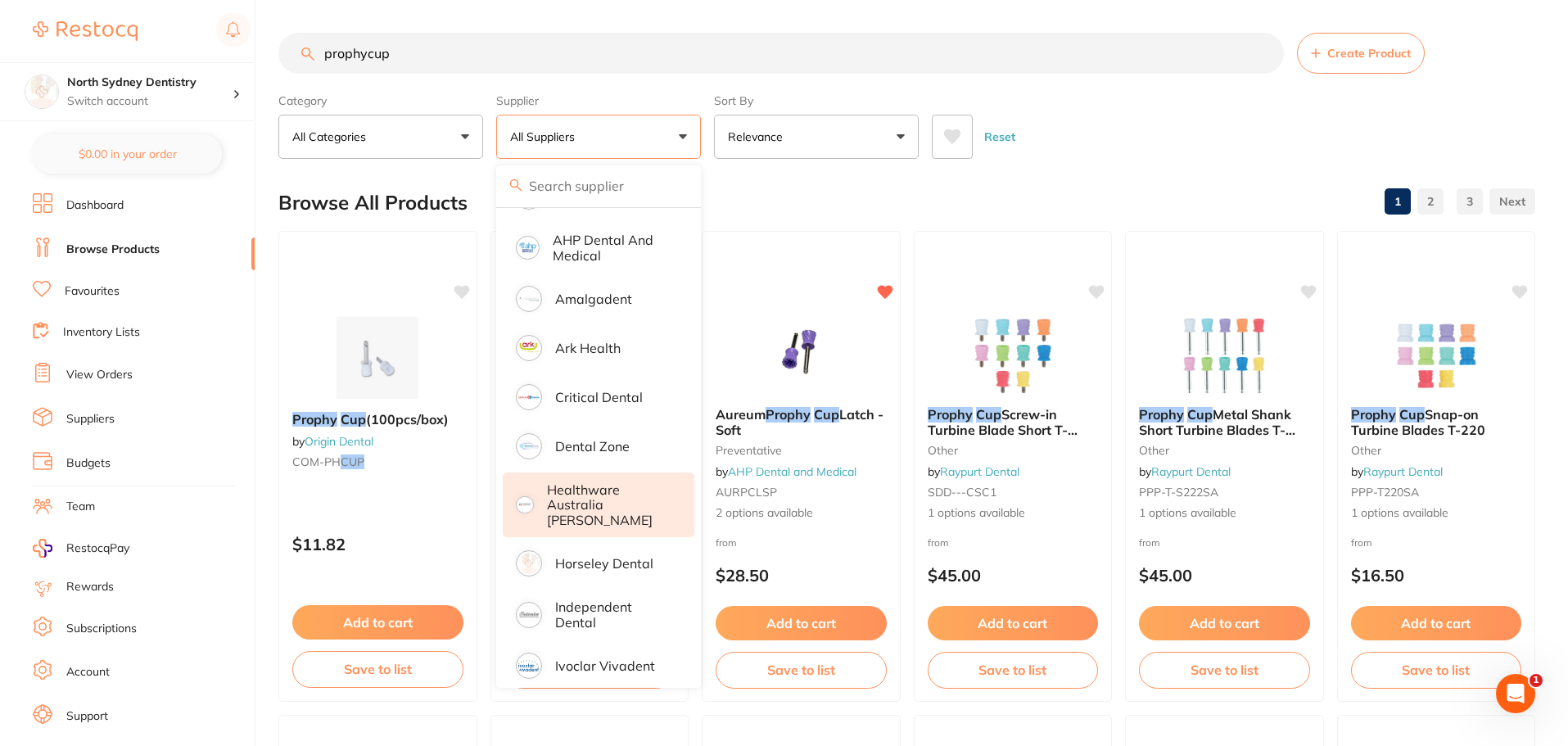
click at [605, 508] on p "Healthware Australia [PERSON_NAME]" at bounding box center [609, 504] width 125 height 45
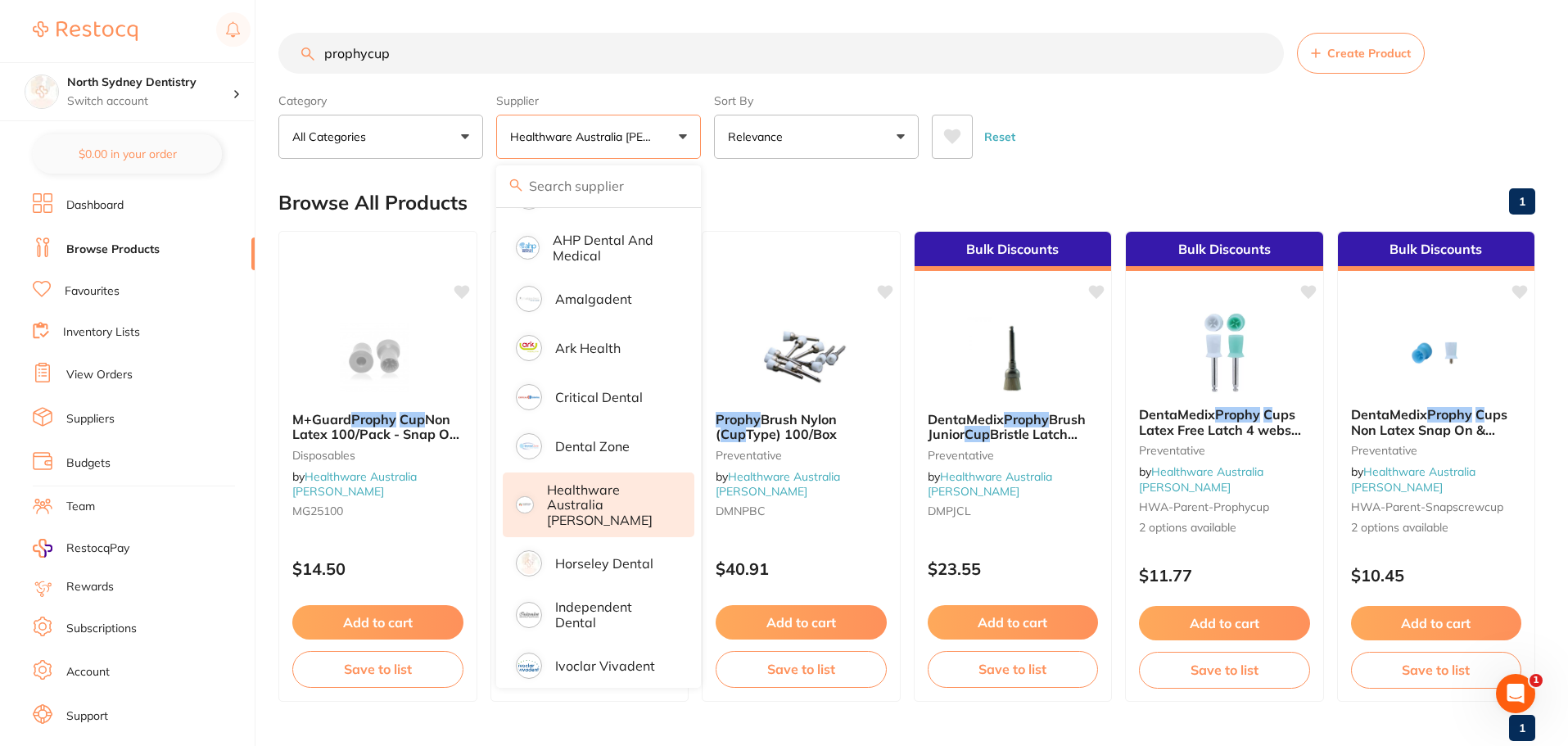
scroll to position [0, 0]
click at [1140, 131] on div "Reset" at bounding box center [1227, 130] width 591 height 58
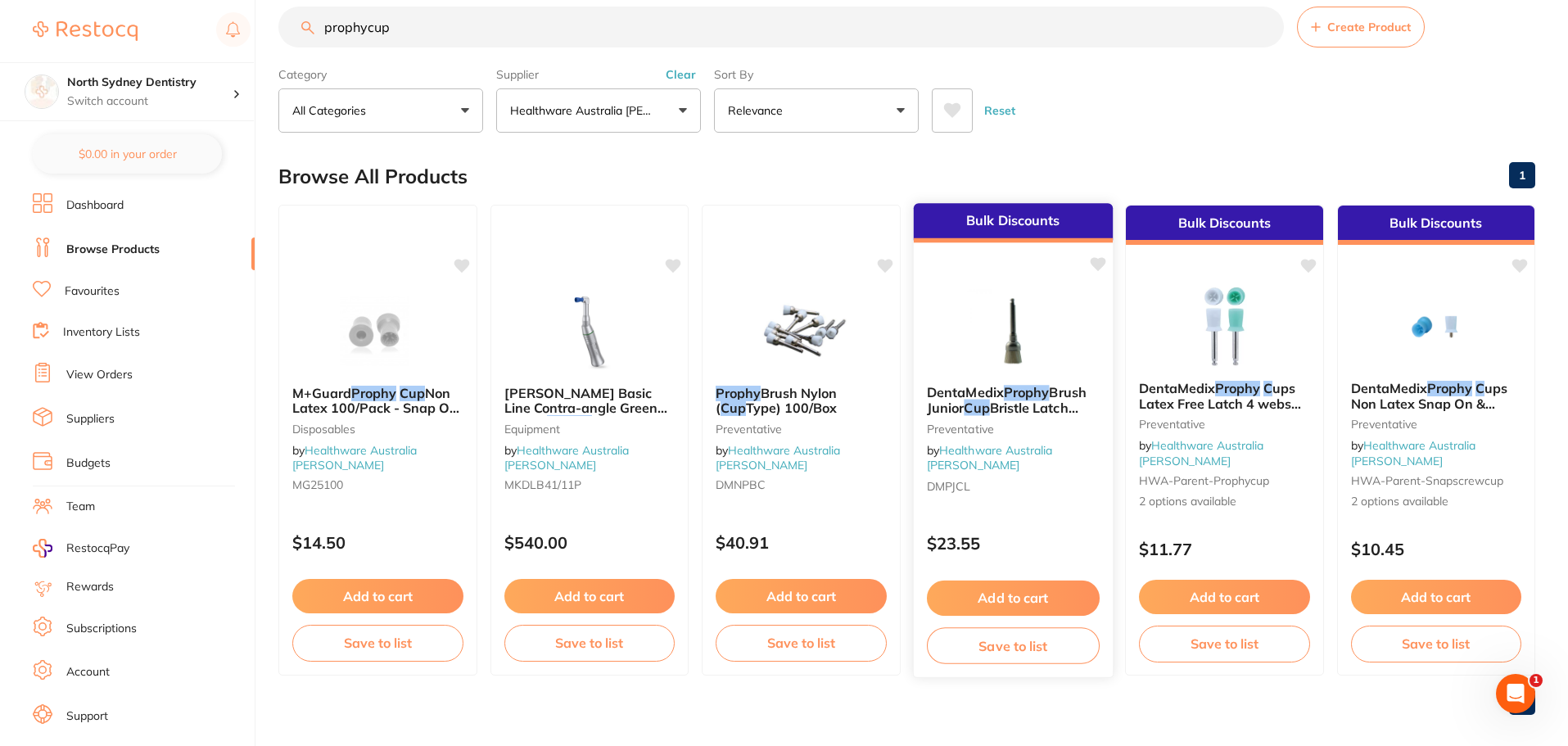
scroll to position [41, 0]
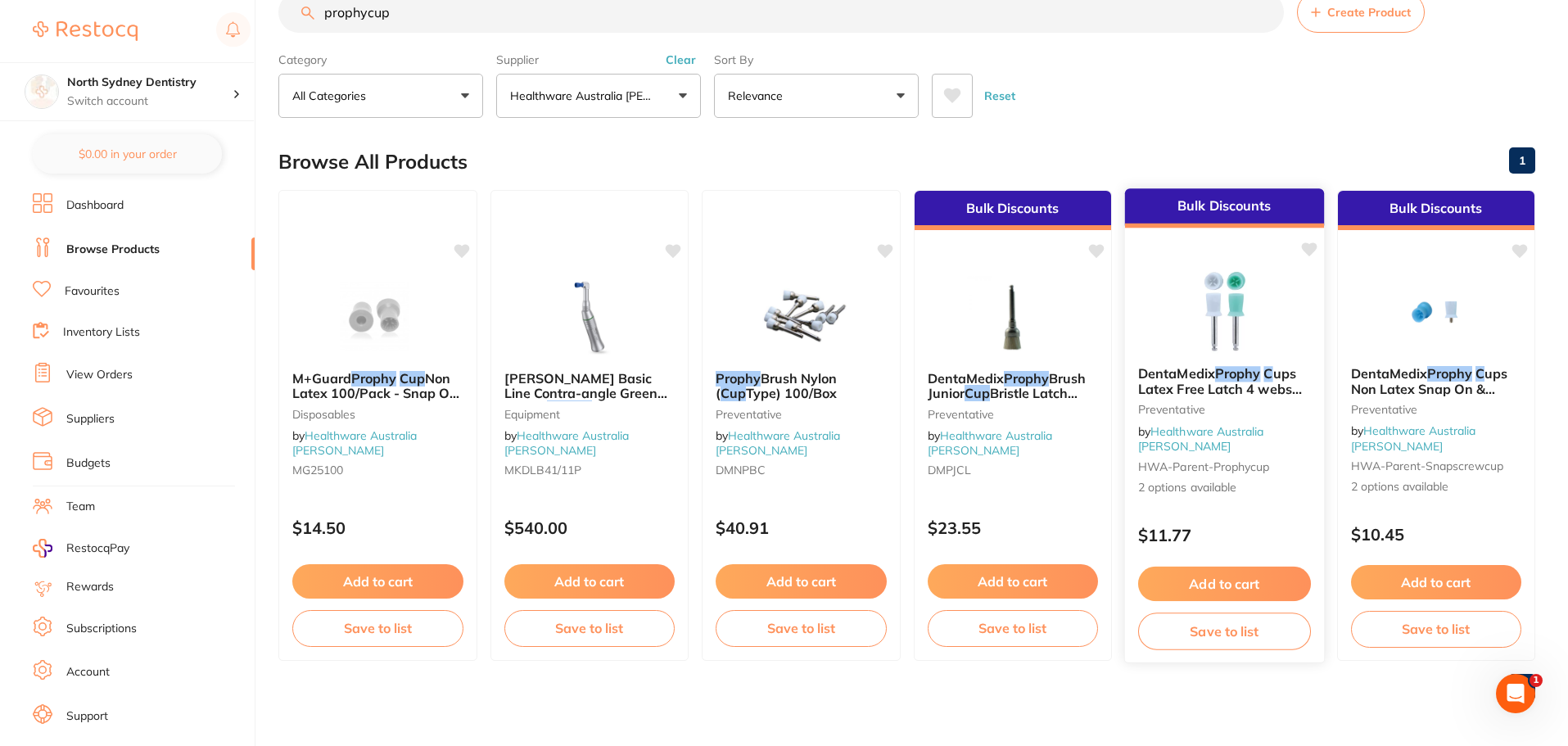
click at [1237, 382] on em "Prophy" at bounding box center [1238, 373] width 46 height 16
